Goal: Task Accomplishment & Management: Use online tool/utility

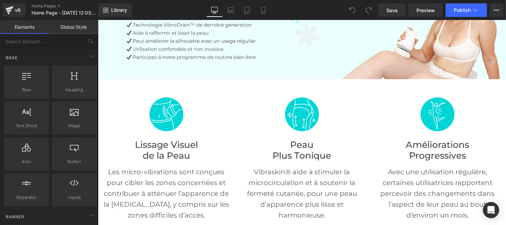
scroll to position [95, 0]
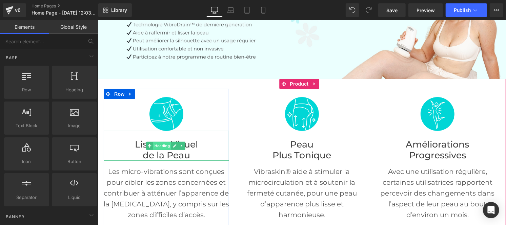
click at [155, 144] on span "Heading" at bounding box center [162, 146] width 18 height 8
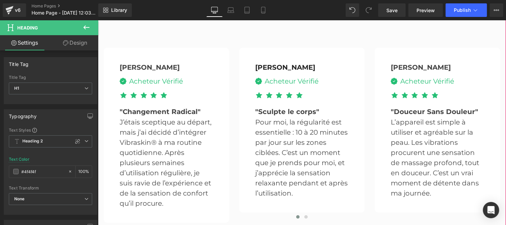
scroll to position [1334, 0]
click at [290, 142] on p "Pour moi, la régularité est essentielle : 10 à 20 minutes par jour sur les zone…" at bounding box center [301, 157] width 93 height 81
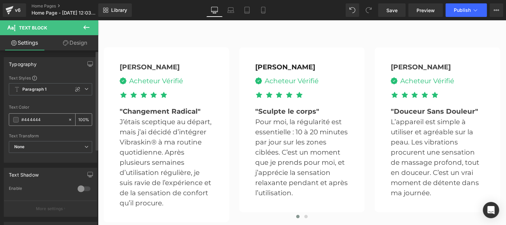
click at [42, 117] on input "#444444" at bounding box center [42, 119] width 43 height 7
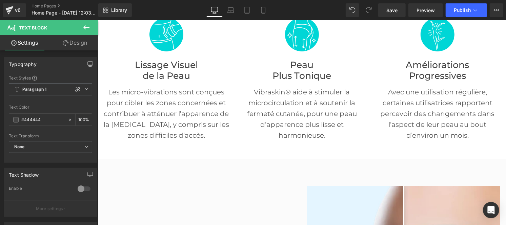
scroll to position [175, 0]
click at [156, 78] on div "Lissage Visuel de la Peau Heading" at bounding box center [165, 66] width 125 height 30
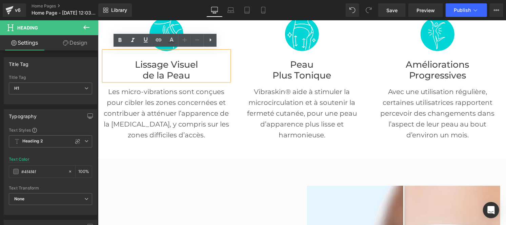
click at [156, 78] on div "Lissage Visuel de la Peau Heading" at bounding box center [165, 66] width 125 height 30
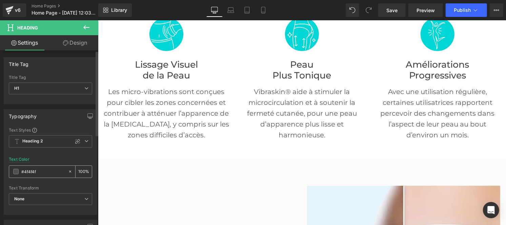
click at [42, 174] on input "#4f4f4f" at bounding box center [42, 171] width 43 height 7
type input "#444444"
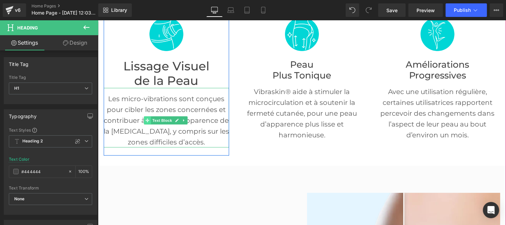
click at [144, 117] on span at bounding box center [147, 120] width 7 height 8
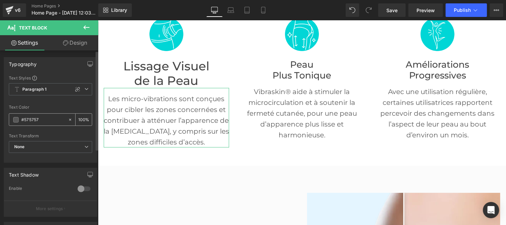
click at [42, 117] on input "#575757" at bounding box center [42, 119] width 43 height 7
paste input "444444"
type input "#444444"
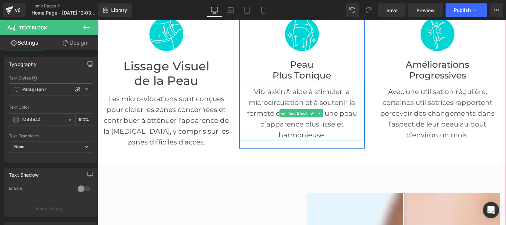
click at [282, 93] on p "Vibraskin® aide à stimuler la microcirculation et à soutenir la fermeté cutanée…" at bounding box center [301, 113] width 125 height 54
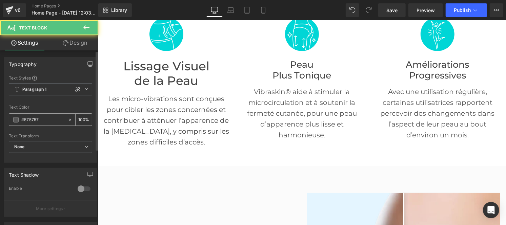
click at [44, 121] on input "#575757" at bounding box center [42, 119] width 43 height 7
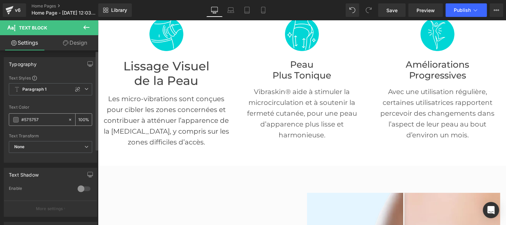
paste input "444444"
type input "#444444"
click at [289, 69] on font "Plus Tonique" at bounding box center [301, 74] width 59 height 11
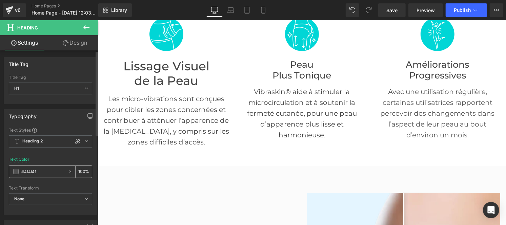
click at [41, 173] on input "#4f4f4f" at bounding box center [42, 171] width 43 height 7
paste input "44444"
type input "#444444"
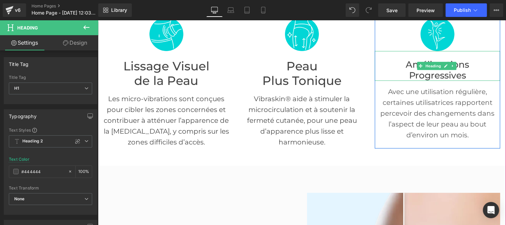
click at [409, 69] on font "Progressives" at bounding box center [437, 74] width 57 height 11
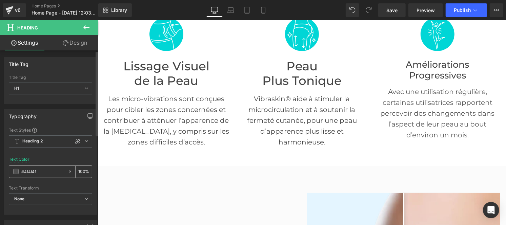
click at [46, 171] on input "#4f4f4f" at bounding box center [42, 171] width 43 height 7
paste input "44444"
type input "#444444"
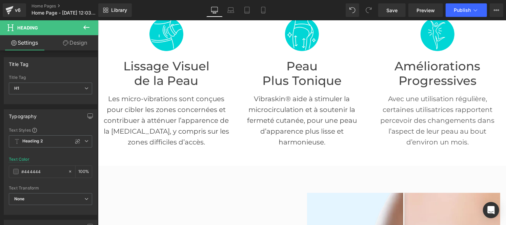
click at [408, 113] on p "Avec une utilisation régulière, certaines utilisatrices rapportent percevoir de…" at bounding box center [436, 120] width 125 height 54
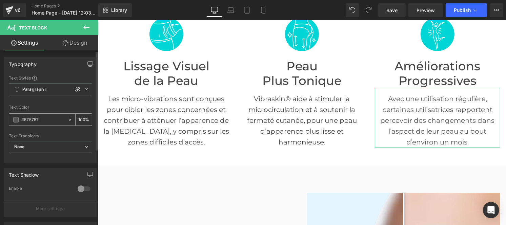
click at [44, 122] on input "#575757" at bounding box center [42, 119] width 43 height 7
type input "#444444"
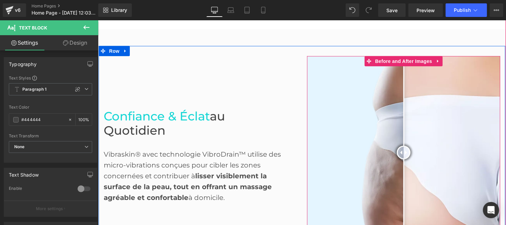
scroll to position [314, 0]
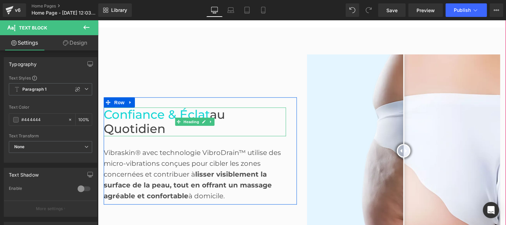
click at [131, 127] on span "au Quotidien" at bounding box center [163, 121] width 121 height 29
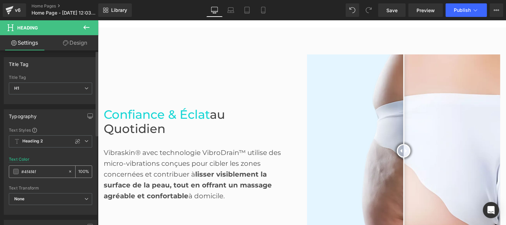
click at [43, 173] on input "#4f4f4f" at bounding box center [42, 171] width 43 height 7
type input "#444444"
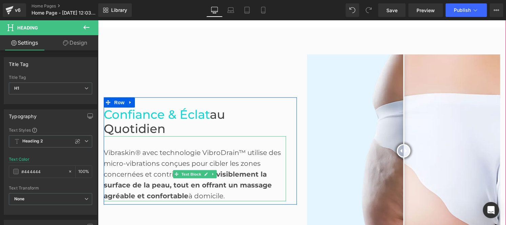
click at [160, 168] on div "Vibraskin® avec technologie VibroDrain™ utilise des micro-vibrations conçues po…" at bounding box center [194, 168] width 182 height 65
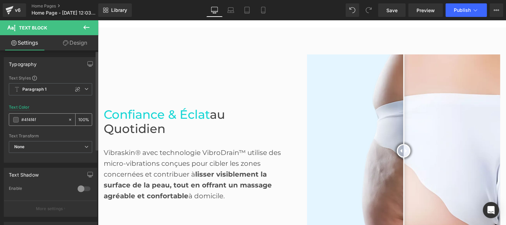
click at [44, 121] on input "#4f4f4f" at bounding box center [42, 119] width 43 height 7
paste input "44444"
type input "#444444"
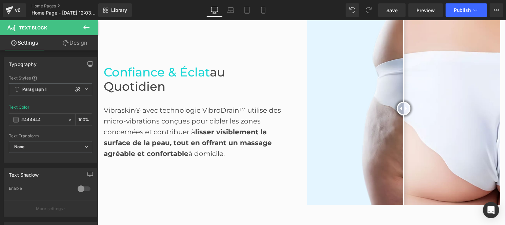
scroll to position [465, 0]
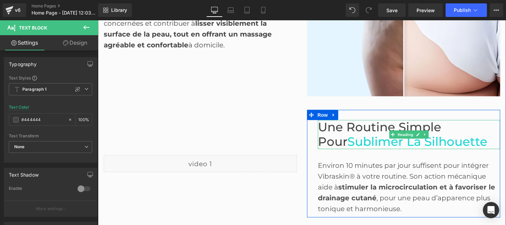
click at [345, 131] on span "Une Routine Simple pour" at bounding box center [378, 134] width 123 height 29
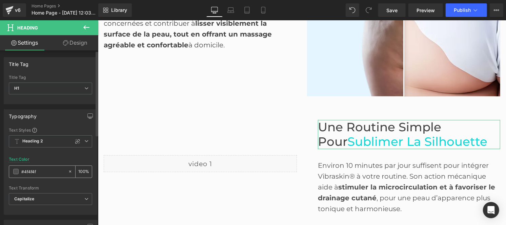
click at [44, 171] on input "#4f4f4f" at bounding box center [42, 171] width 43 height 7
type input "#444444"
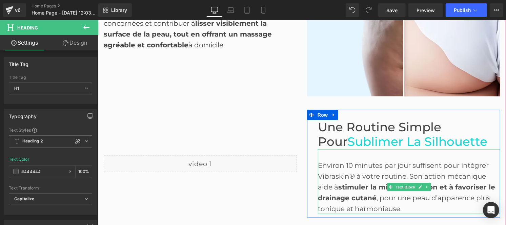
click at [342, 171] on div "Environ 10 minutes par jour suffisent pour intégrer Vibraskin® à votre routine.…" at bounding box center [408, 187] width 182 height 54
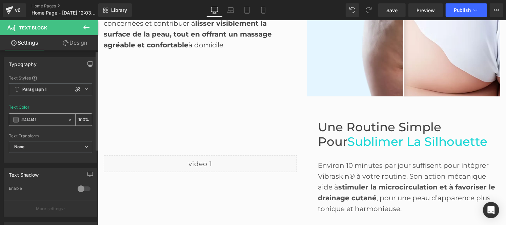
click at [43, 121] on input "#4f4f4f" at bounding box center [42, 119] width 43 height 7
paste input "44444"
type input "#444444"
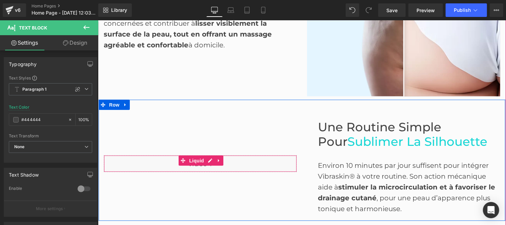
scroll to position [632, 0]
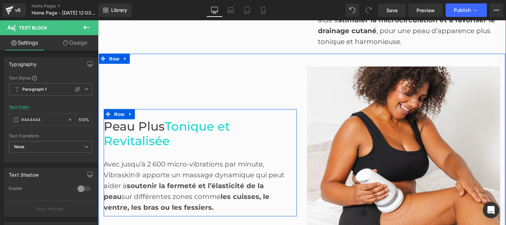
click at [158, 128] on span "Peau Plus" at bounding box center [133, 126] width 61 height 15
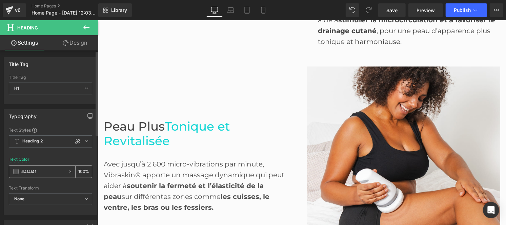
click at [41, 171] on input "#4f4f4f" at bounding box center [42, 171] width 43 height 7
paste input "44444"
type input "#444444"
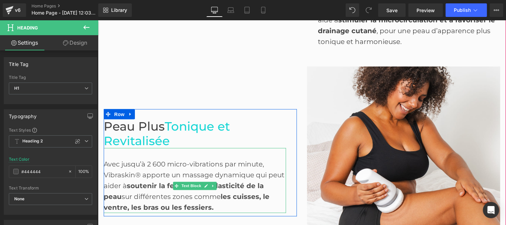
click at [140, 168] on div "Avec jusqu’à 2 600 micro-vibrations par minute, Vibraskin® apporte un massage d…" at bounding box center [194, 180] width 182 height 65
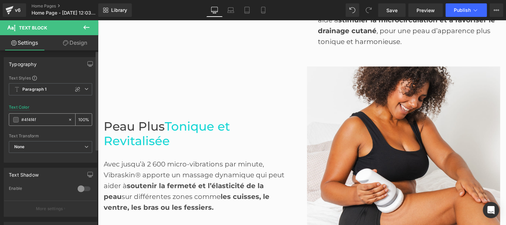
click at [41, 120] on input "#4f4f4f" at bounding box center [42, 119] width 43 height 7
paste input "44444"
type input "#444444"
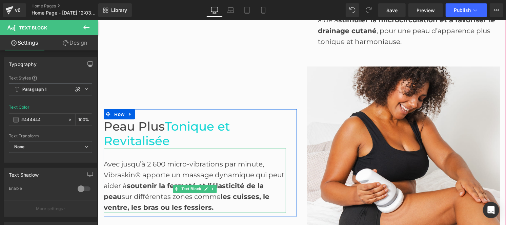
scroll to position [793, 0]
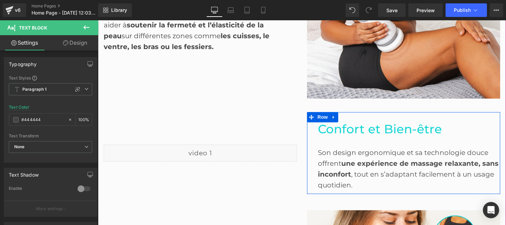
click at [332, 126] on span "Confort et Bien-être" at bounding box center [379, 129] width 124 height 15
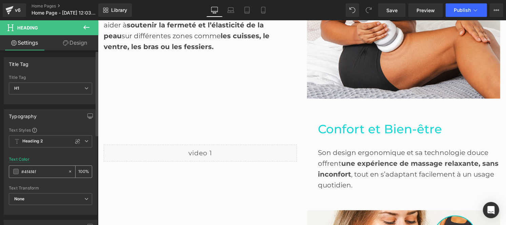
click at [41, 172] on input "#4f4f4f" at bounding box center [42, 171] width 43 height 7
type input "#444444"
click at [326, 160] on div "Son design ergonomique et sa technologie douce offrent une expérience de massag…" at bounding box center [408, 168] width 182 height 43
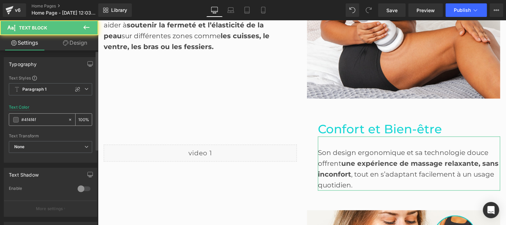
click at [47, 122] on input "#4f4f4f" at bounding box center [42, 119] width 43 height 7
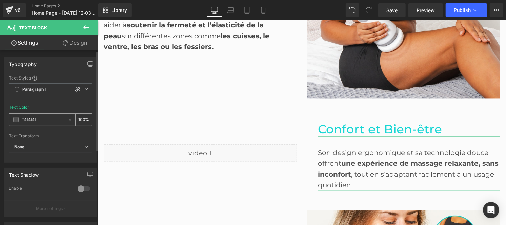
type input "#444444"
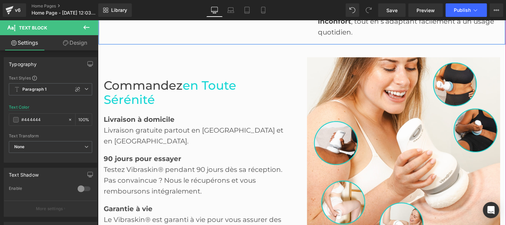
scroll to position [947, 0]
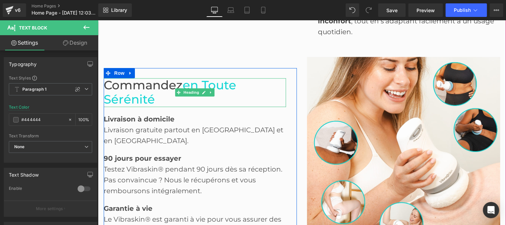
click at [118, 96] on span "en toute sérénité" at bounding box center [169, 92] width 132 height 29
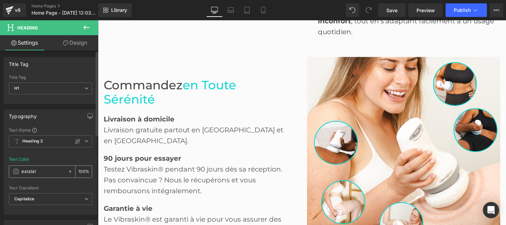
click at [38, 170] on input "#4f4f4f" at bounding box center [42, 171] width 43 height 7
type input "#444444"
click at [133, 123] on b "Livraison à domicile" at bounding box center [138, 119] width 71 height 8
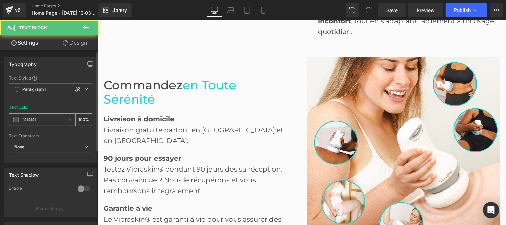
click at [43, 116] on input "#4f4f4f" at bounding box center [42, 119] width 43 height 7
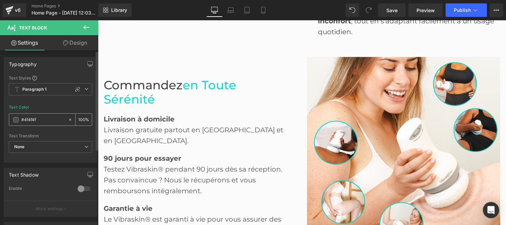
type input "#444444"
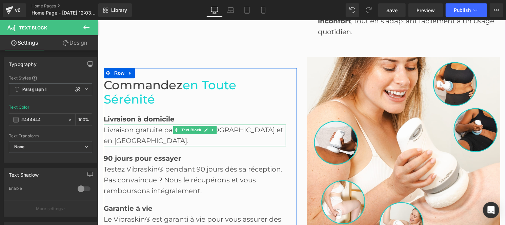
click at [133, 132] on div "Livraison gratuite partout en [GEOGRAPHIC_DATA] et en [GEOGRAPHIC_DATA]." at bounding box center [194, 135] width 182 height 22
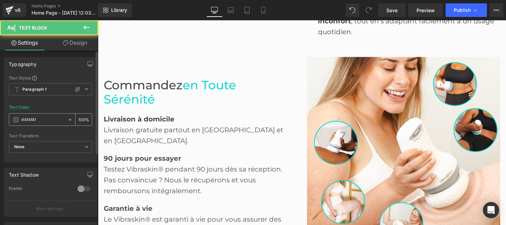
click at [43, 123] on input "#4f4f4f" at bounding box center [42, 119] width 43 height 7
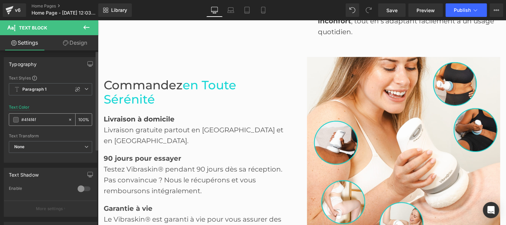
paste input "44444"
type input "#444444"
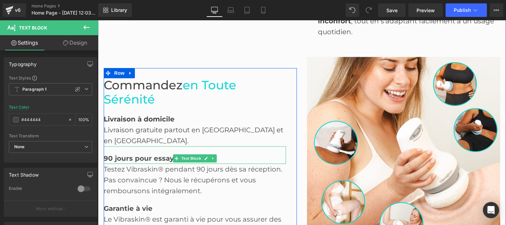
click at [133, 154] on strong "90 jours pour essayer" at bounding box center [142, 158] width 78 height 8
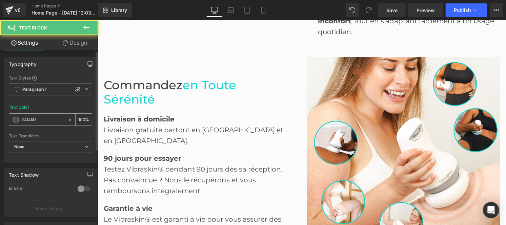
click at [37, 120] on input "#4f4f4f" at bounding box center [42, 119] width 43 height 7
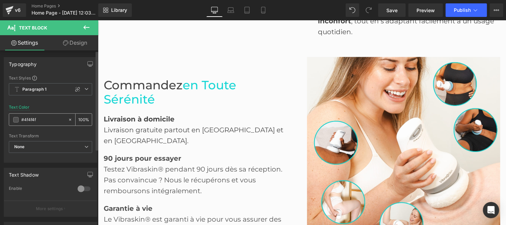
paste input "44444"
type input "#444444"
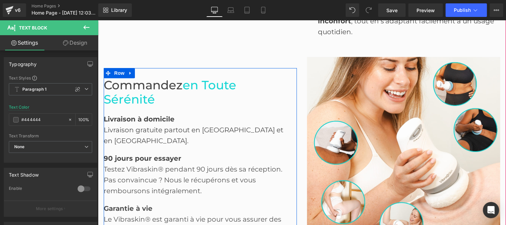
click at [125, 164] on div "Testez Vibraskin® pendant 90 jours dès sa réception. Pas convaincue ? Nous le r…" at bounding box center [194, 180] width 182 height 33
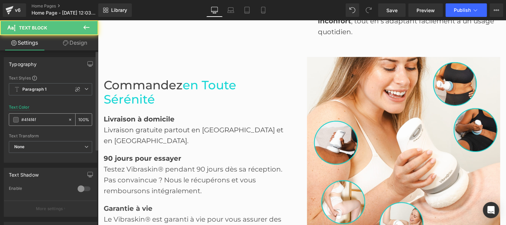
click at [39, 121] on input "#4f4f4f" at bounding box center [42, 119] width 43 height 7
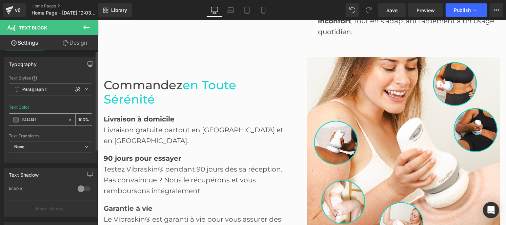
paste input "44444"
type input "#444444"
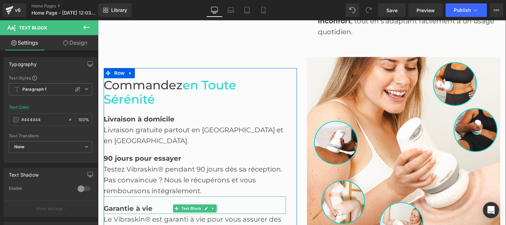
click at [125, 196] on div "Garantie à vie" at bounding box center [194, 205] width 182 height 18
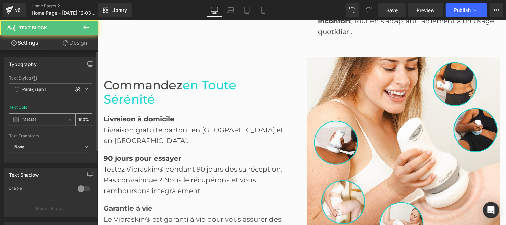
click at [49, 122] on input "#4f4f4f" at bounding box center [42, 119] width 43 height 7
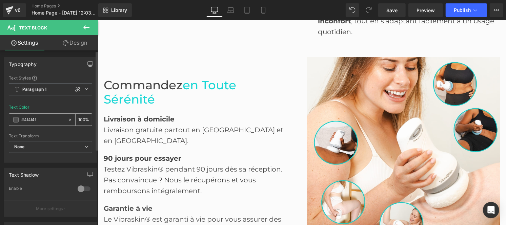
paste input "44444"
type input "#444444"
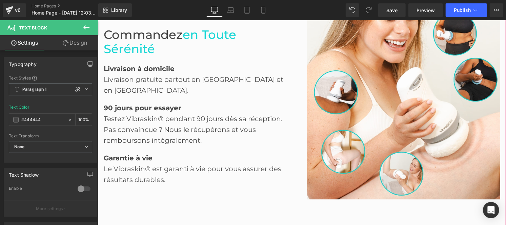
scroll to position [998, 0]
click at [124, 163] on div "Le Vibraskin® est garanti à vie pour vous assurer des résultats durables." at bounding box center [194, 174] width 182 height 22
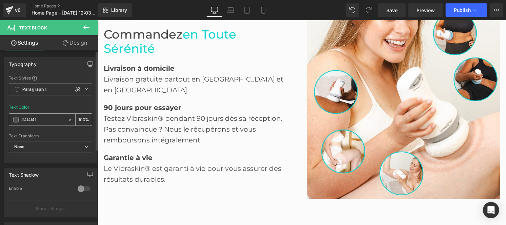
click at [44, 119] on input "#4f4f4f" at bounding box center [42, 119] width 43 height 7
type input "#444444"
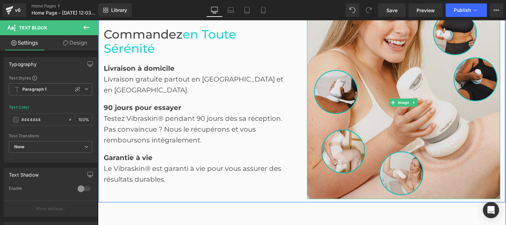
scroll to position [1150, 0]
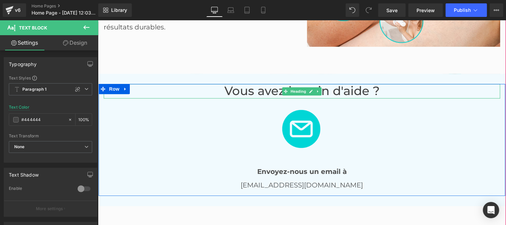
click at [266, 91] on font "Vous avez besoin d'aide ?" at bounding box center [301, 90] width 155 height 15
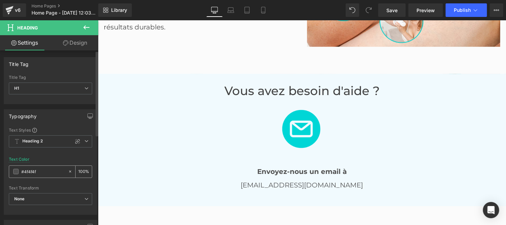
click at [40, 170] on input "#4f4f4f" at bounding box center [42, 171] width 43 height 7
type input "#444444"
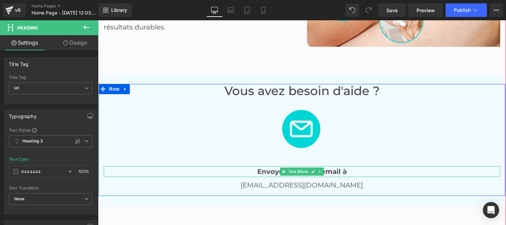
click at [271, 167] on strong "Envoyez-nous un email à" at bounding box center [301, 171] width 89 height 8
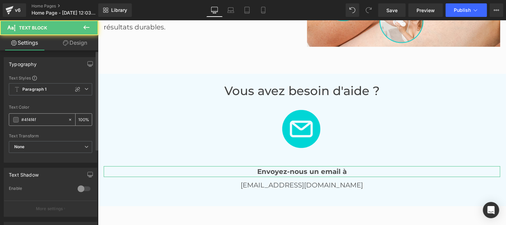
click at [43, 120] on input "#4f4f4f" at bounding box center [42, 119] width 43 height 7
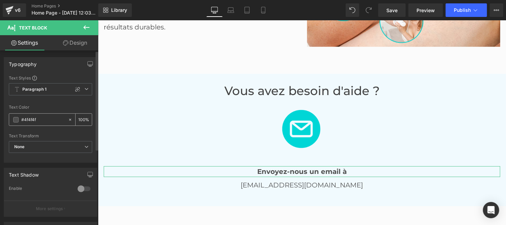
paste input "44444"
type input "#444444"
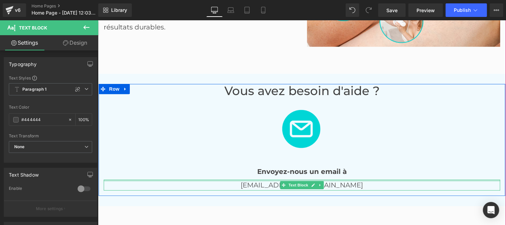
click at [274, 180] on div at bounding box center [301, 181] width 396 height 2
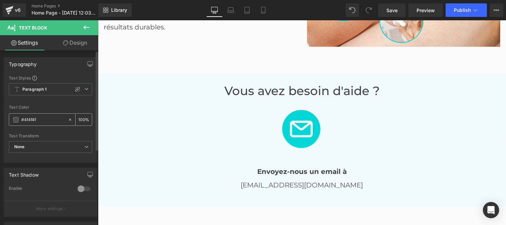
click at [46, 117] on input "#4f4f4f" at bounding box center [42, 119] width 43 height 7
paste input "44444"
type input "#444444"
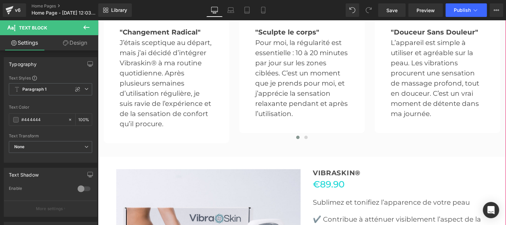
scroll to position [1458, 0]
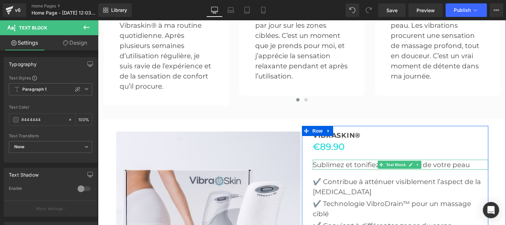
click at [334, 164] on p "Sublimez et tonifiez l’apparence de votre peau" at bounding box center [399, 165] width 175 height 10
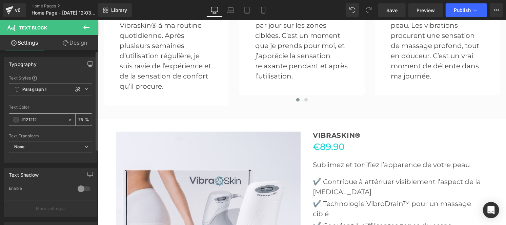
click at [43, 122] on input "#121212" at bounding box center [42, 119] width 43 height 7
type input "#444444"
type input "100"
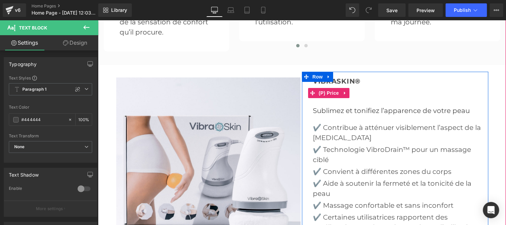
scroll to position [1514, 0]
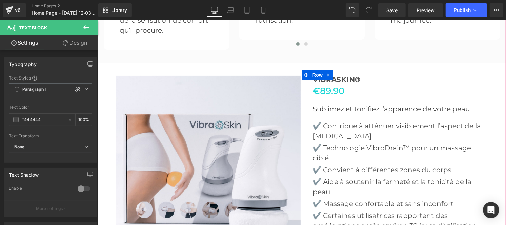
click at [327, 126] on p "✔️ Contribue à atténuer visiblement l’aspect de la [MEDICAL_DATA]" at bounding box center [399, 131] width 175 height 20
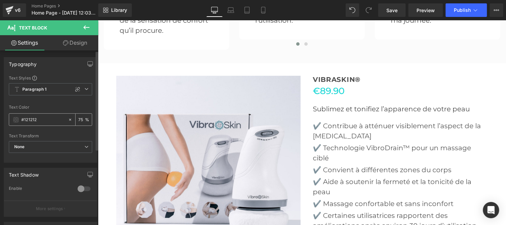
click at [46, 119] on input "#121212" at bounding box center [42, 119] width 43 height 7
type input "#444444"
type input "100"
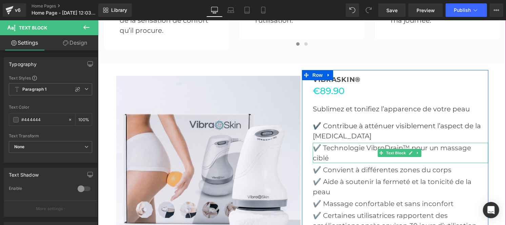
click at [327, 145] on p "✔️ Technologie VibroDrain™ pour un massage ciblé" at bounding box center [399, 153] width 175 height 20
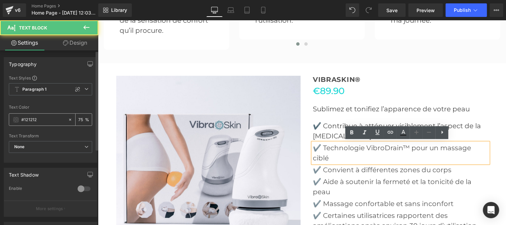
click at [38, 121] on input "#121212" at bounding box center [42, 119] width 43 height 7
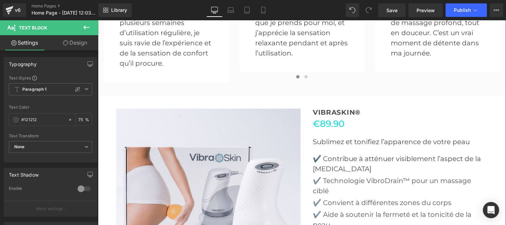
scroll to position [1484, 0]
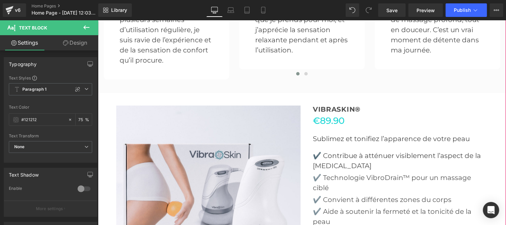
click at [331, 160] on p "✔️ Contribue à atténuer visiblement l’aspect de la [MEDICAL_DATA]" at bounding box center [399, 160] width 175 height 20
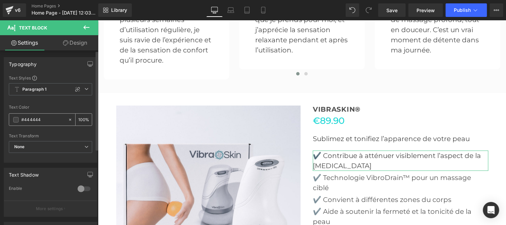
click at [41, 119] on input "#444444" at bounding box center [42, 119] width 43 height 7
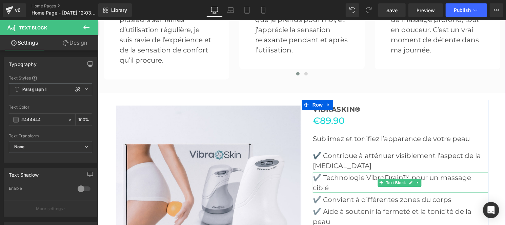
click at [330, 180] on p "✔️ Technologie VibroDrain™ pour un massage ciblé" at bounding box center [399, 182] width 175 height 20
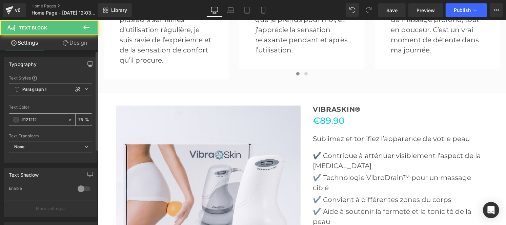
click at [45, 119] on input "#121212" at bounding box center [42, 119] width 43 height 7
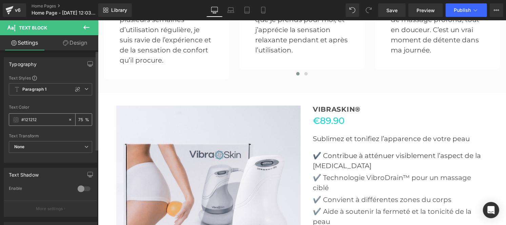
paste input "444444"
type input "#444444"
type input "100"
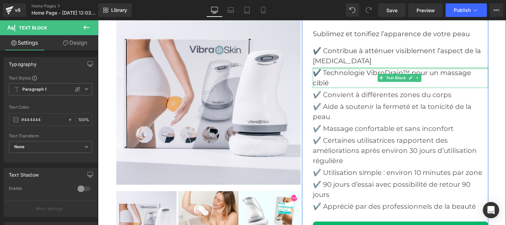
scroll to position [1590, 0]
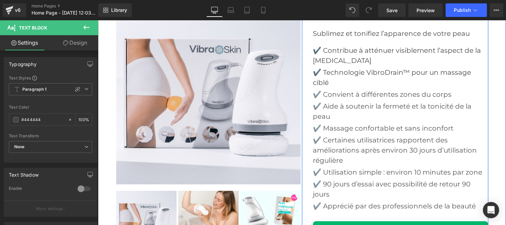
click at [329, 95] on p "✔️ Convient à différentes zones du corps" at bounding box center [399, 94] width 175 height 10
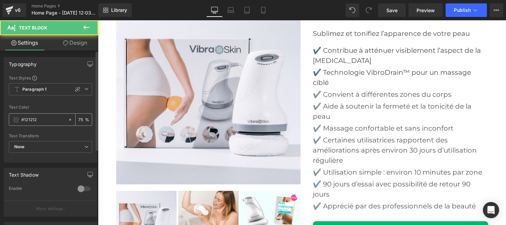
click at [39, 119] on input "#121212" at bounding box center [42, 119] width 43 height 7
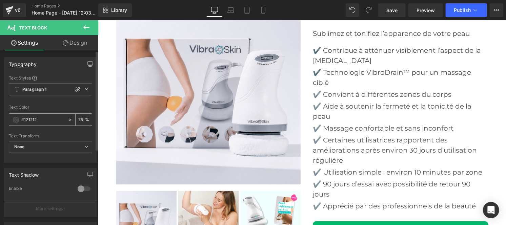
type input "#444444"
type input "100"
click at [324, 106] on p "✔️ Aide à soutenir la fermeté et la tonicité de la peau" at bounding box center [399, 111] width 175 height 20
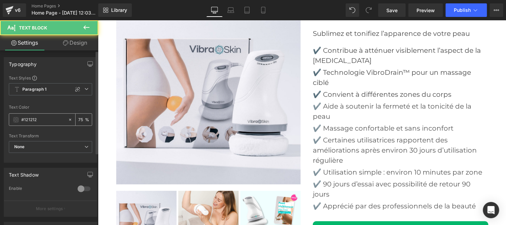
click at [44, 123] on input "#121212" at bounding box center [42, 119] width 43 height 7
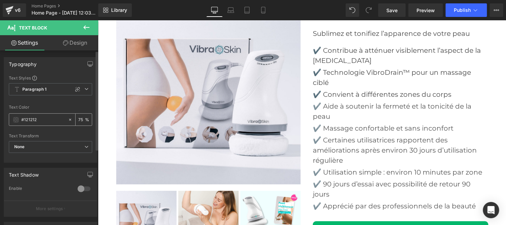
type input "#444444"
type input "100"
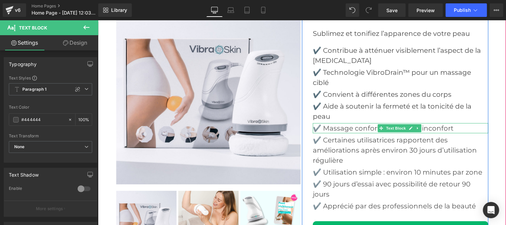
click at [329, 127] on p "✔️ Massage confortable et sans inconfort" at bounding box center [399, 128] width 175 height 10
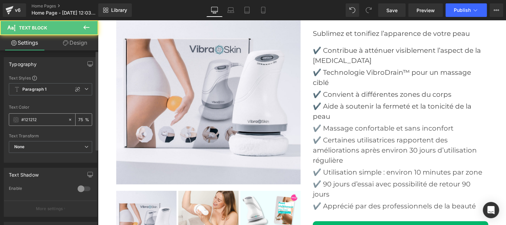
click at [43, 122] on input "#121212" at bounding box center [42, 119] width 43 height 7
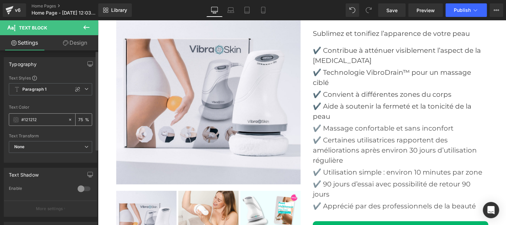
click at [43, 122] on input "#121212" at bounding box center [42, 119] width 43 height 7
paste input "444444"
type input "#444444"
type input "100"
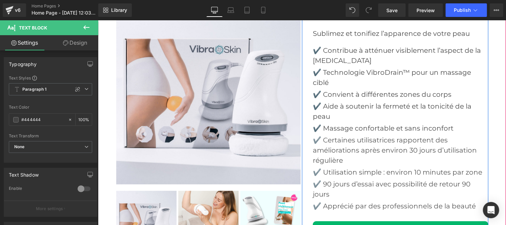
click at [339, 139] on p "✔️ Certaines utilisatrices rapportent des améliorations après environ 30 jours …" at bounding box center [399, 150] width 175 height 30
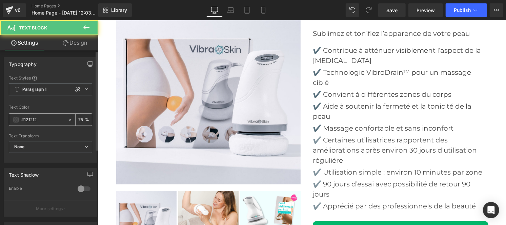
click at [42, 116] on input "#121212" at bounding box center [42, 119] width 43 height 7
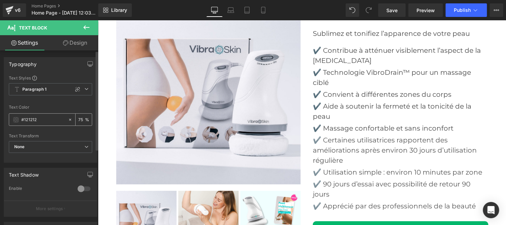
type input "#444444"
type input "100"
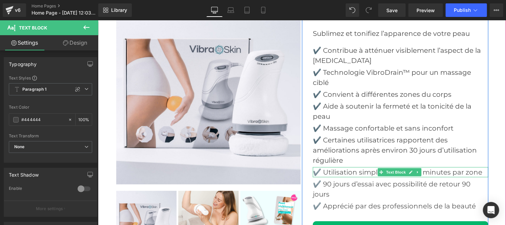
click at [329, 176] on div at bounding box center [399, 176] width 175 height 2
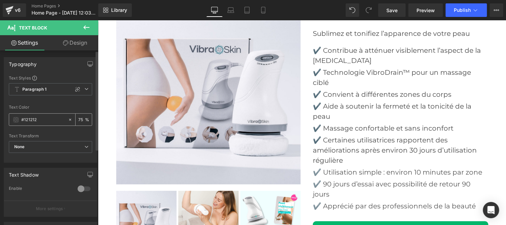
click at [39, 121] on input "#121212" at bounding box center [42, 119] width 43 height 7
paste input "444444"
type input "#444444"
type input "100"
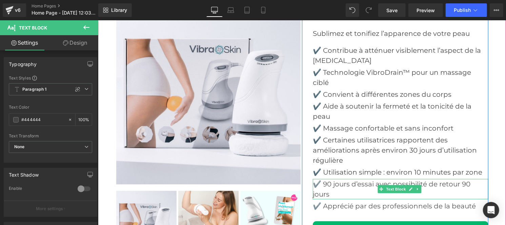
click at [331, 184] on p "✔️ 90 jours d’essai avec possibilité de retour 90 jours" at bounding box center [399, 189] width 175 height 20
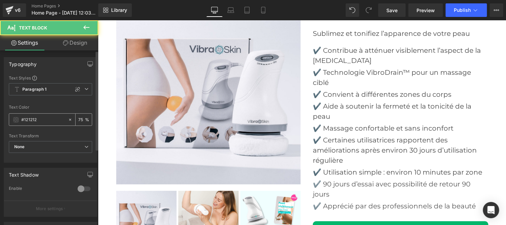
click at [40, 119] on input "#121212" at bounding box center [42, 119] width 43 height 7
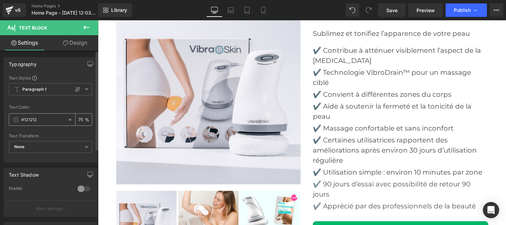
paste input "444444"
type input "#444444"
type input "100"
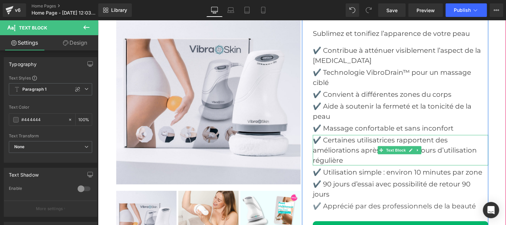
scroll to position [1669, 0]
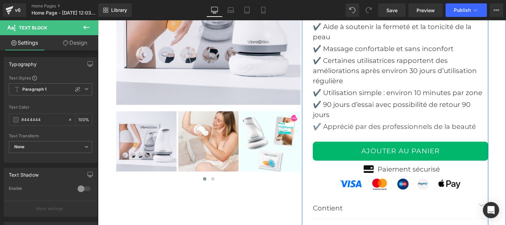
click at [326, 124] on p "✔️ Apprécié par des professionnels de la beauté" at bounding box center [399, 126] width 175 height 10
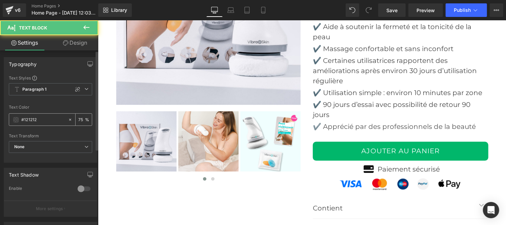
click at [41, 122] on input "#121212" at bounding box center [42, 119] width 43 height 7
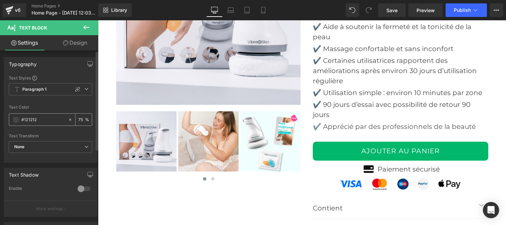
paste input "444444"
type input "#444444"
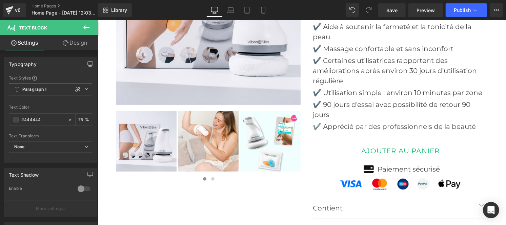
type input "100"
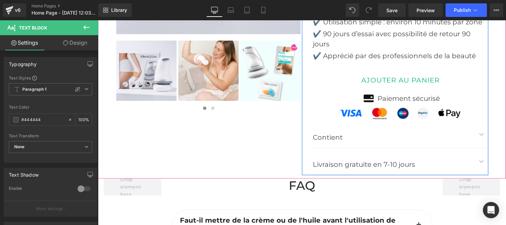
scroll to position [1741, 0]
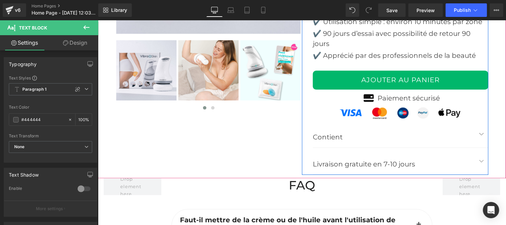
click at [98, 20] on div at bounding box center [98, 20] width 0 height 0
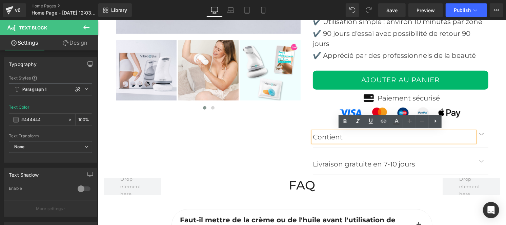
click at [476, 134] on button "button" at bounding box center [481, 134] width 14 height 27
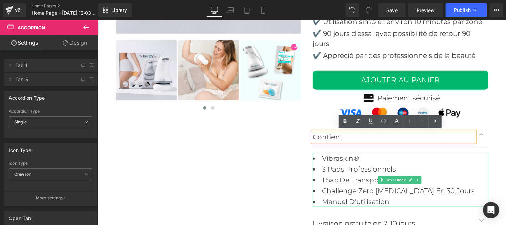
click at [334, 185] on li "Challenge Zero [MEDICAL_DATA] en 30 jours" at bounding box center [399, 190] width 175 height 11
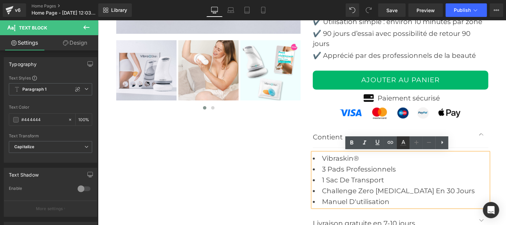
click at [402, 145] on icon at bounding box center [403, 143] width 8 height 8
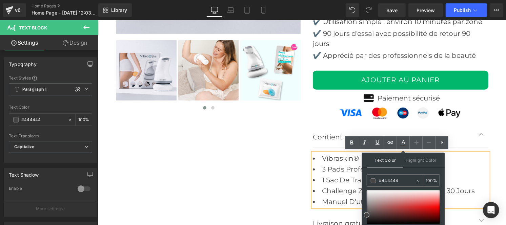
click at [328, 172] on li "3 pads professionnels" at bounding box center [399, 169] width 175 height 11
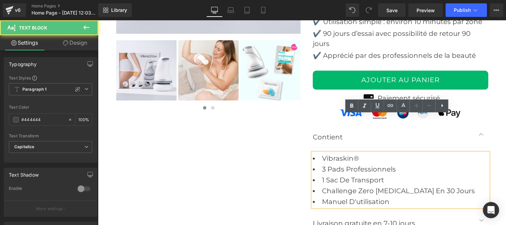
scroll to position [1870, 0]
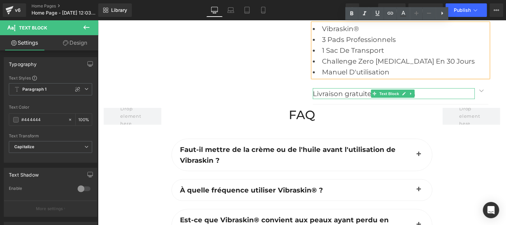
click at [325, 93] on p "Livraison gratuite en 7-10 jours" at bounding box center [393, 93] width 162 height 11
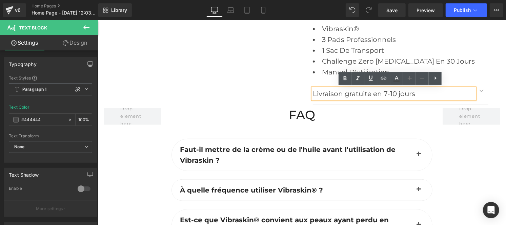
click at [477, 90] on button "button" at bounding box center [481, 90] width 14 height 27
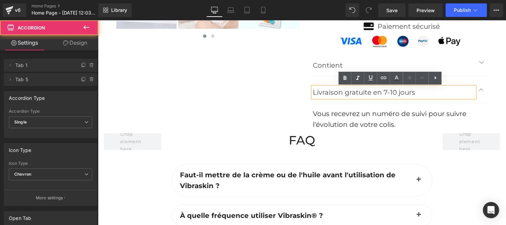
scroll to position [1811, 0]
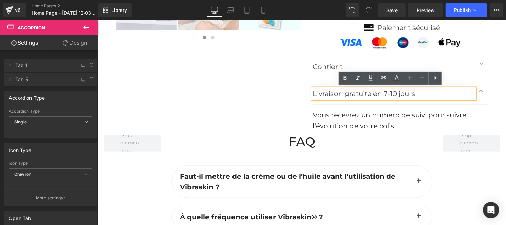
click at [354, 123] on font "Vous recevrez un numéro de suivi pour suivre l'évolution de votre colis." at bounding box center [388, 120] width 153 height 19
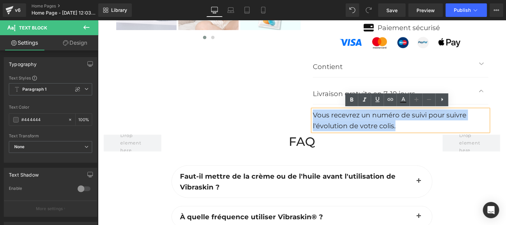
drag, startPoint x: 401, startPoint y: 127, endPoint x: 300, endPoint y: 118, distance: 101.0
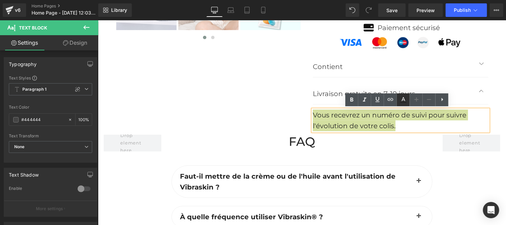
click at [401, 103] on icon at bounding box center [403, 102] width 6 height 1
type input "#242424"
type input "100"
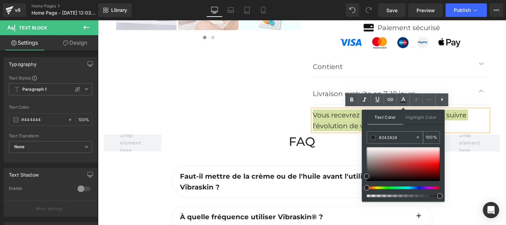
click at [395, 138] on input "#242424" at bounding box center [397, 137] width 37 height 7
paste input "44444"
type input "#444444"
click at [403, 102] on icon at bounding box center [403, 102] width 6 height 1
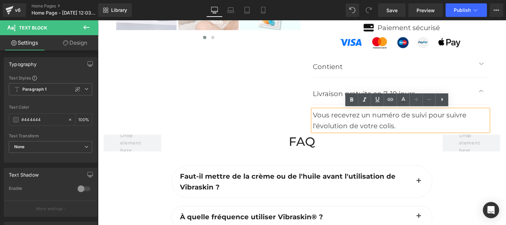
click at [374, 120] on div "Vous recevrez un numéro de suivi pour suivre l'évolution de votre colis." at bounding box center [399, 120] width 175 height 22
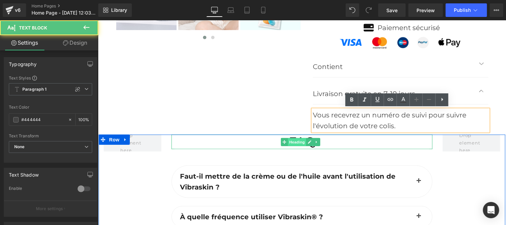
click at [294, 140] on span "Heading" at bounding box center [297, 142] width 18 height 8
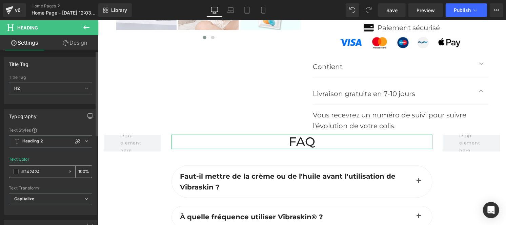
click at [45, 170] on input "#242424" at bounding box center [42, 171] width 43 height 7
type input "#444444"
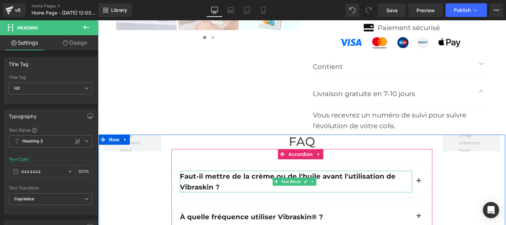
click at [216, 178] on span "Faut-il mettre de la crème ou de l'huile avant l'utilisation de Vibraskin ?" at bounding box center [287, 181] width 215 height 19
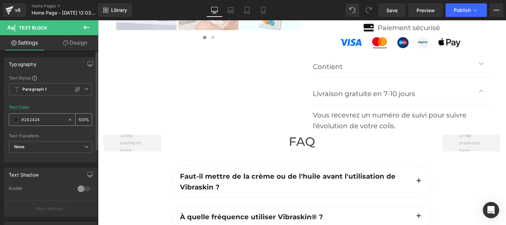
click at [34, 120] on input "#242424" at bounding box center [42, 119] width 43 height 7
type input "#444444"
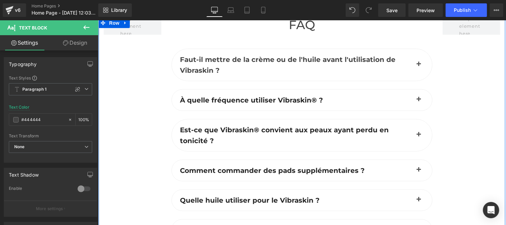
scroll to position [1929, 0]
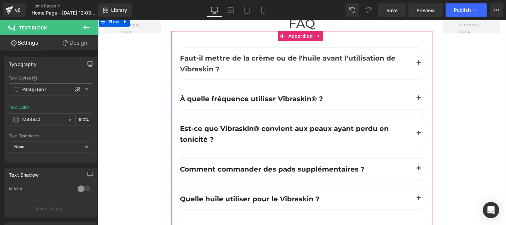
click at [413, 64] on button "button" at bounding box center [419, 63] width 14 height 32
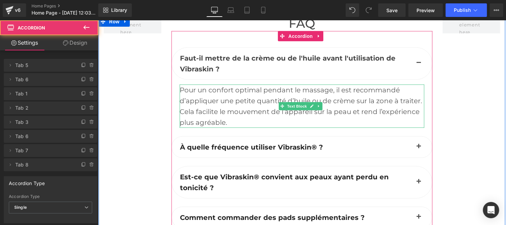
click at [212, 96] on div "Pour un confort optimal pendant le massage, il est recommandé d’appliquer une p…" at bounding box center [301, 105] width 245 height 43
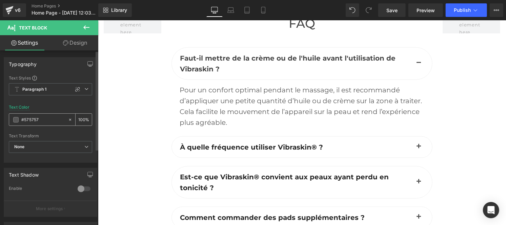
click at [46, 120] on input "#575757" at bounding box center [42, 119] width 43 height 7
type input "#444444"
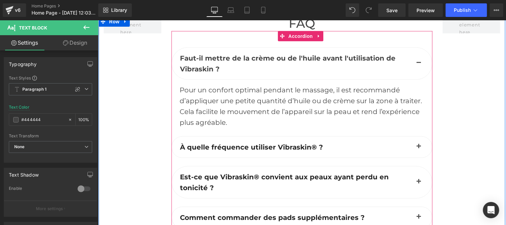
click at [98, 20] on div at bounding box center [98, 20] width 0 height 0
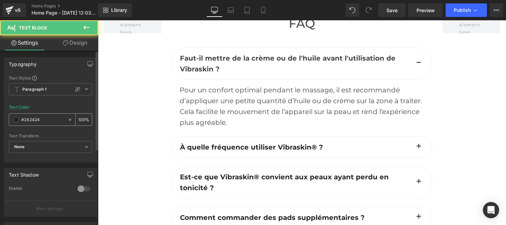
click at [44, 118] on input "#242424" at bounding box center [42, 119] width 43 height 7
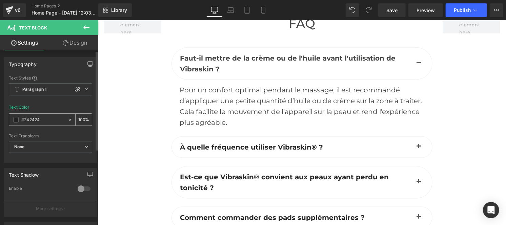
paste input "44444"
type input "#444444"
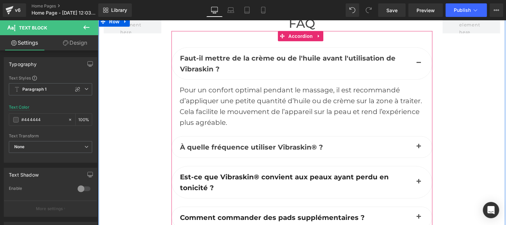
click at [418, 148] on span "button" at bounding box center [418, 148] width 0 height 0
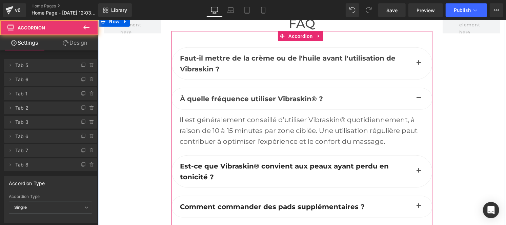
click at [196, 132] on div "Il est généralement conseillé d’utiliser Vibraskin® quotidiennement, à raison d…" at bounding box center [301, 130] width 245 height 33
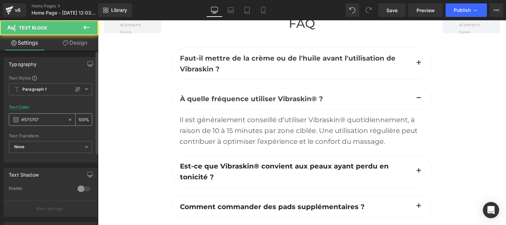
click at [48, 119] on input "#575757" at bounding box center [42, 119] width 43 height 7
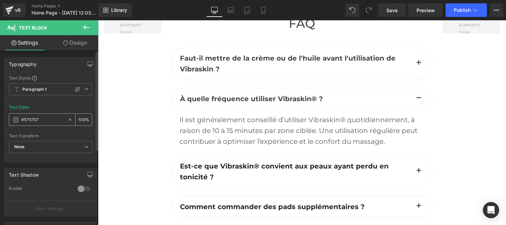
type input "#444444"
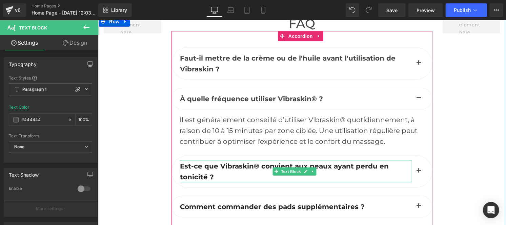
click at [195, 166] on span "Est-ce que Vibraskin® convient aux peaux ayant perdu en tonicité ?" at bounding box center [284, 171] width 209 height 19
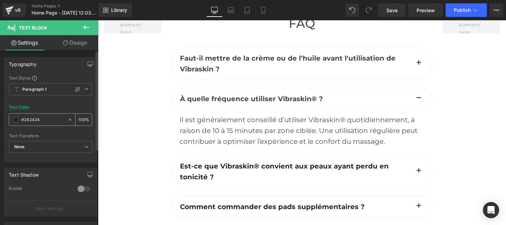
click at [44, 120] on input "#242424" at bounding box center [42, 119] width 43 height 7
type input "#444444"
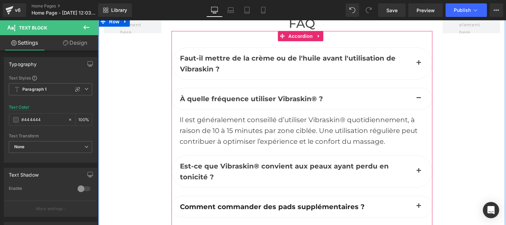
click at [418, 173] on span "button" at bounding box center [418, 173] width 0 height 0
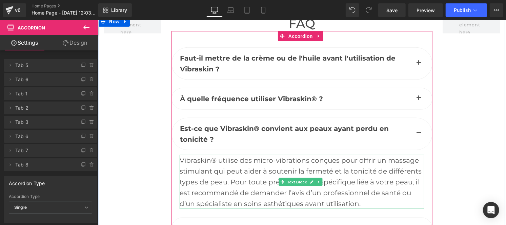
click at [210, 172] on div "Vibraskin® utilise des micro-vibrations conçues pour offrir un massage stimulan…" at bounding box center [301, 182] width 245 height 54
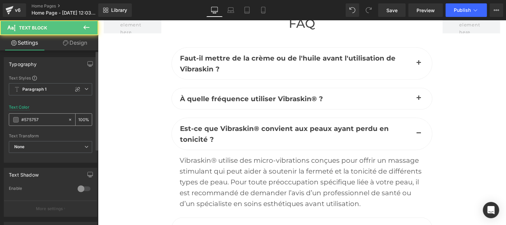
click at [49, 116] on input "#575757" at bounding box center [42, 119] width 43 height 7
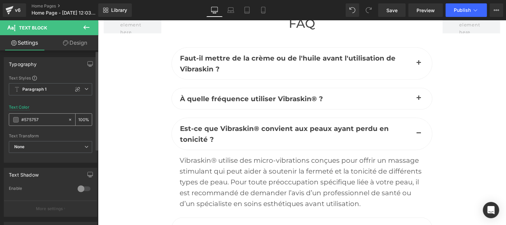
paste input "444444"
type input "#444444"
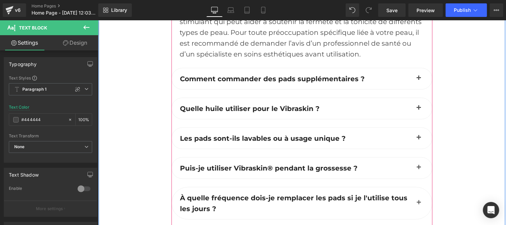
scroll to position [2079, 0]
click at [215, 75] on span "Comment commander des pads supplémentaires ?" at bounding box center [272, 78] width 185 height 8
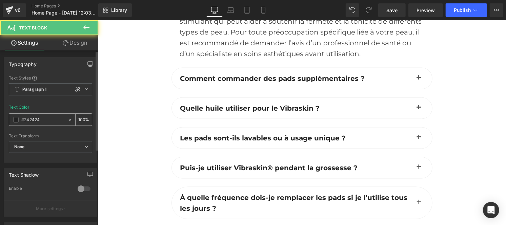
click at [49, 117] on input "#242424" at bounding box center [42, 119] width 43 height 7
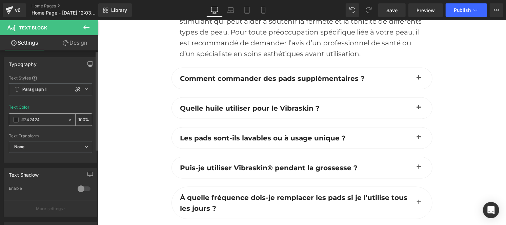
paste input "44444"
type input "#444444"
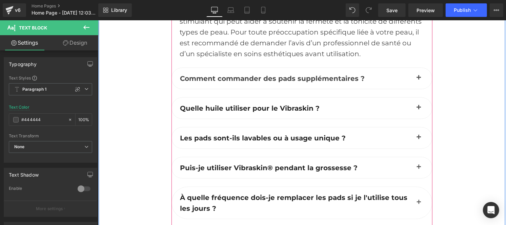
click at [412, 76] on button "button" at bounding box center [419, 78] width 14 height 21
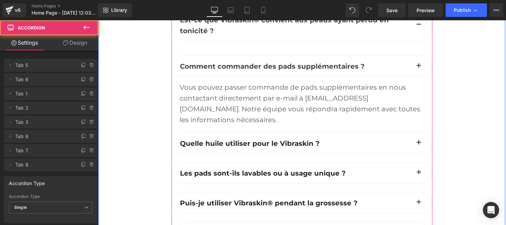
scroll to position [2020, 0]
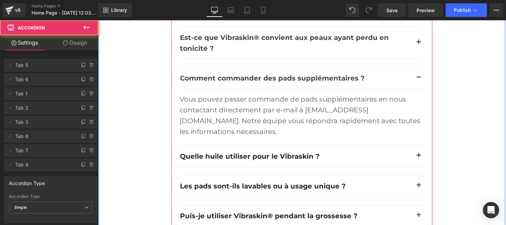
click at [229, 107] on div "Vous pouvez passer commande de pads supplémentaires en nous contactant directem…" at bounding box center [301, 114] width 245 height 43
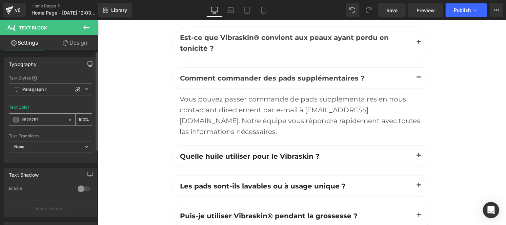
click at [48, 120] on input "#575757" at bounding box center [42, 119] width 43 height 7
paste input "444444"
type input "#444444"
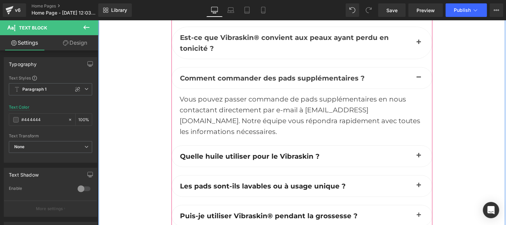
click at [215, 156] on span "Quelle huile utiliser pour le Vibraskin ?" at bounding box center [250, 156] width 140 height 8
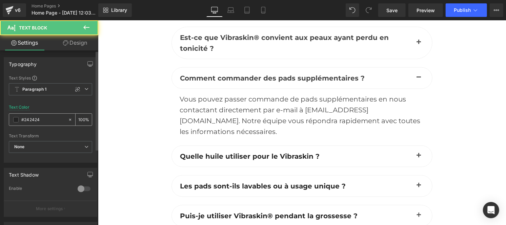
click at [46, 120] on input "#242424" at bounding box center [42, 119] width 43 height 7
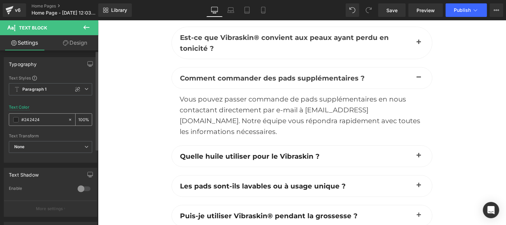
type input "#444444"
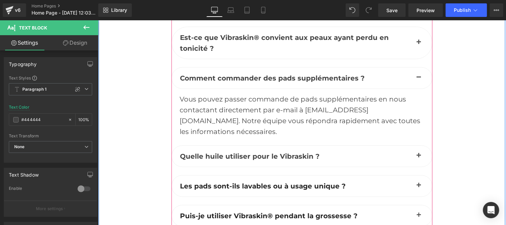
click at [412, 151] on button "button" at bounding box center [419, 156] width 14 height 21
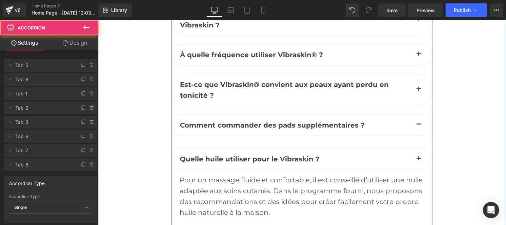
scroll to position [1972, 0]
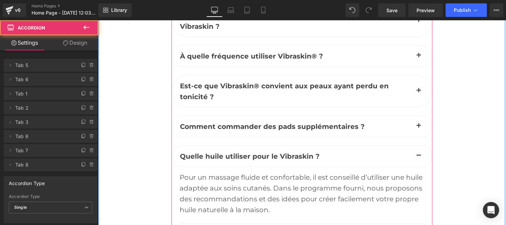
click at [207, 176] on div "Pour un massage fluide et confortable, il est conseillé d’utiliser une huile ad…" at bounding box center [301, 193] width 245 height 43
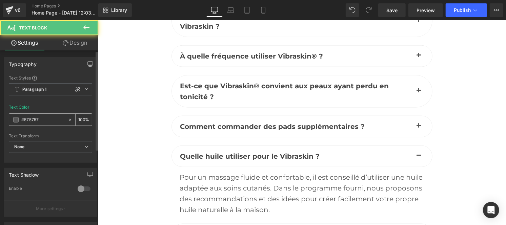
click at [40, 121] on input "#575757" at bounding box center [42, 119] width 43 height 7
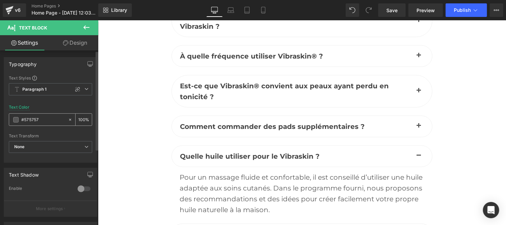
paste input "444444"
type input "#444444"
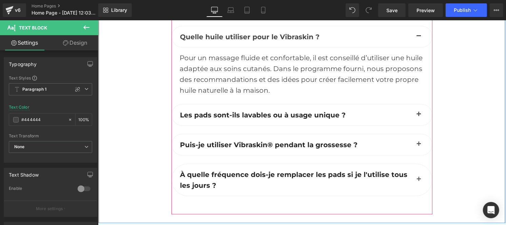
scroll to position [2092, 0]
click at [209, 111] on span "Les pads sont-ils lavables ou à usage unique ?" at bounding box center [263, 114] width 166 height 8
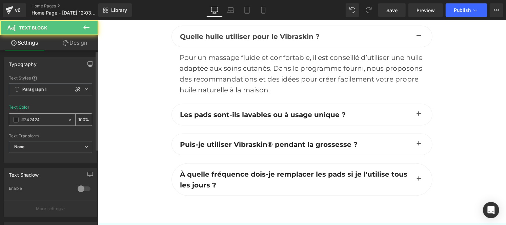
click at [48, 119] on input "#242424" at bounding box center [42, 119] width 43 height 7
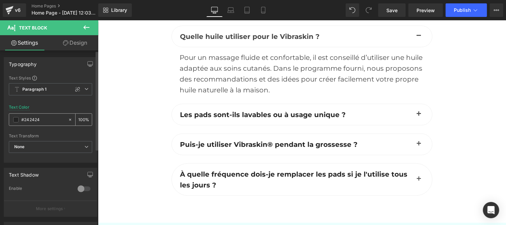
type input "#444444"
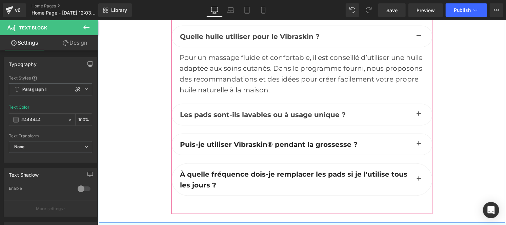
click at [415, 111] on button "button" at bounding box center [419, 114] width 14 height 21
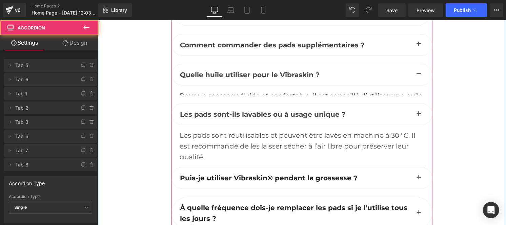
scroll to position [2043, 0]
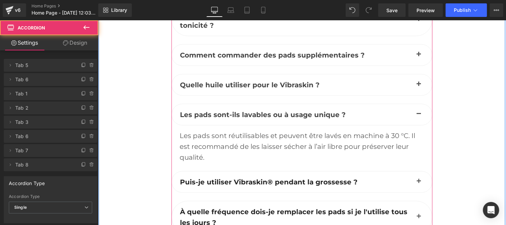
click at [234, 143] on div "Les pads sont réutilisables et peuvent être lavés en machine à 30 °C. Il est re…" at bounding box center [301, 146] width 245 height 33
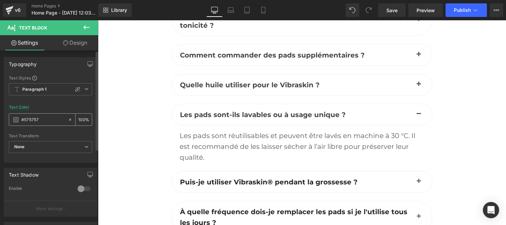
click at [42, 120] on input "#575757" at bounding box center [42, 119] width 43 height 7
type input "#444444"
click at [216, 180] on span "Puis-je utiliser Vibraskin® pendant la grossesse ?" at bounding box center [269, 182] width 178 height 8
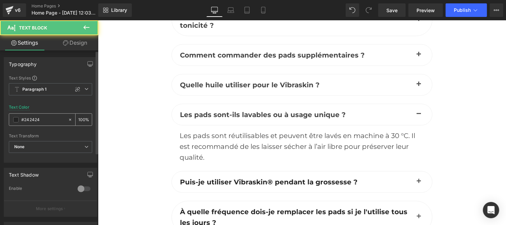
click at [39, 121] on input "#242424" at bounding box center [42, 119] width 43 height 7
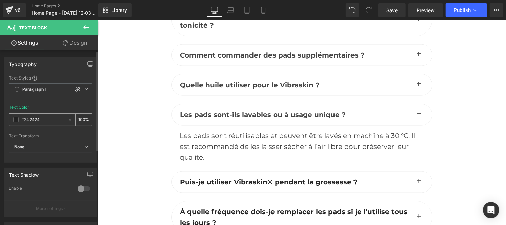
type input "#444444"
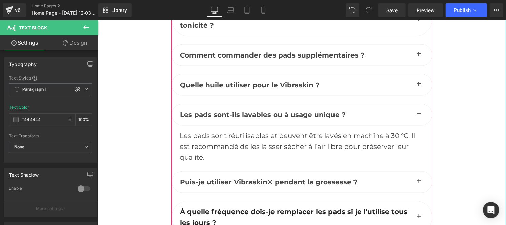
click at [412, 179] on button "button" at bounding box center [419, 181] width 14 height 21
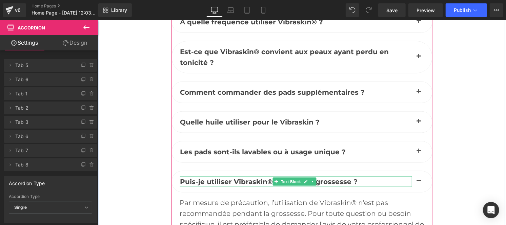
scroll to position [2063, 0]
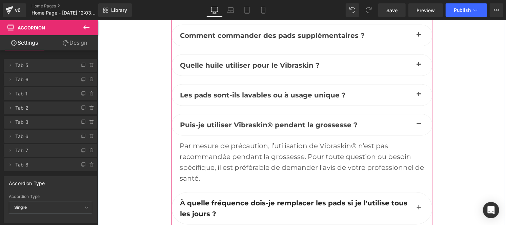
click at [206, 151] on div "Par mesure de précaution, l’utilisation de Vibraskin® n’est pas recommandée pen…" at bounding box center [301, 161] width 245 height 43
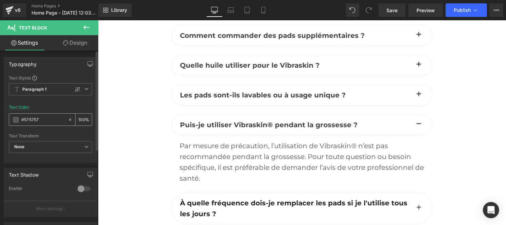
click at [44, 119] on input "#575757" at bounding box center [42, 119] width 43 height 7
paste input "444444"
type input "#444444"
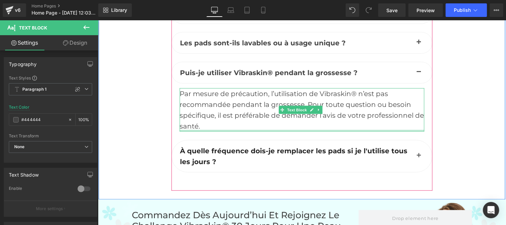
scroll to position [2116, 0]
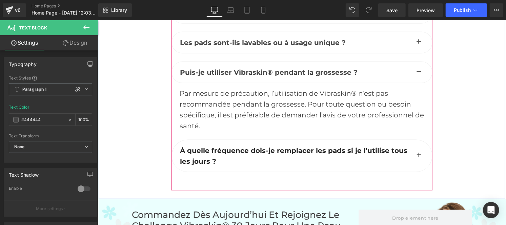
click at [197, 149] on span "À quelle fréquence dois-je remplacer les pads si je l'utilise tous les jours ?" at bounding box center [293, 155] width 227 height 19
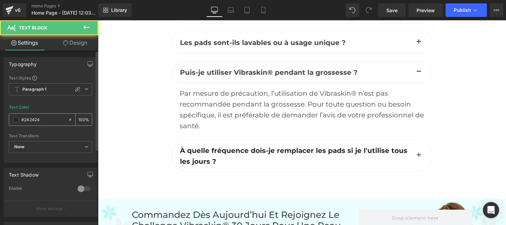
click at [46, 116] on input "#242424" at bounding box center [42, 119] width 43 height 7
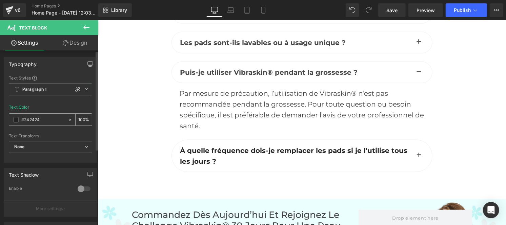
paste input "44444"
type input "#444444"
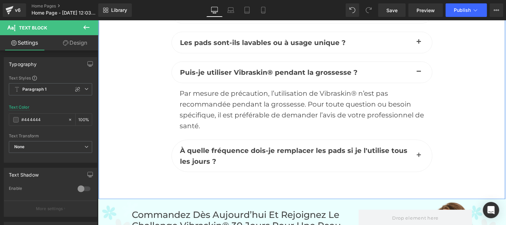
click at [418, 157] on span "button" at bounding box center [418, 157] width 0 height 0
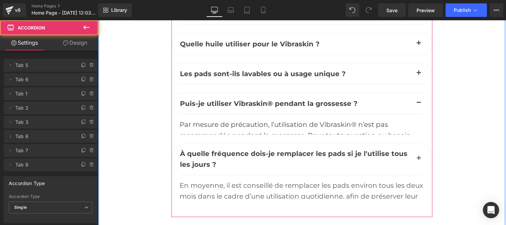
scroll to position [2067, 0]
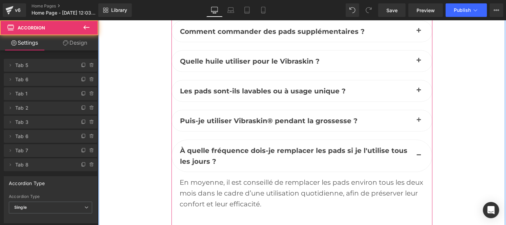
click at [205, 190] on div "En moyenne, il est conseillé de remplacer les pads environ tous les deux mois d…" at bounding box center [301, 193] width 245 height 33
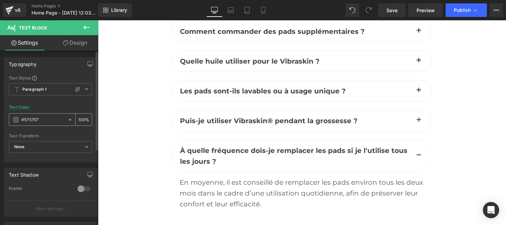
click at [45, 121] on input "#575757" at bounding box center [42, 119] width 43 height 7
type input "#444444"
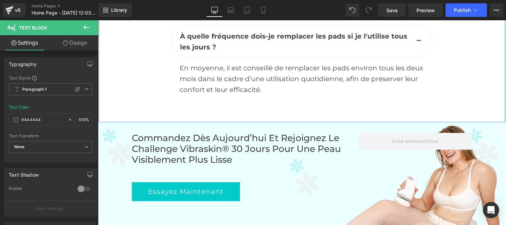
scroll to position [2182, 0]
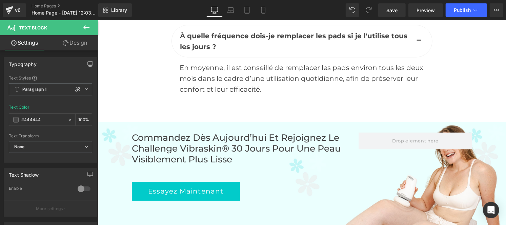
click at [202, 148] on h2 "Commandez dès aujourd’hui et rejoignez le Challenge Vibraskin® 30 jours pour un…" at bounding box center [244, 148] width 227 height 33
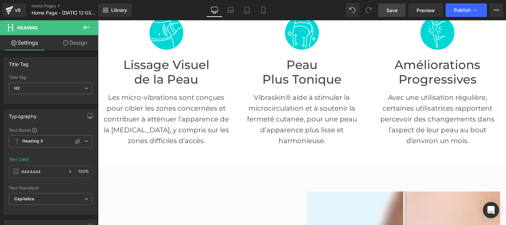
click at [397, 9] on span "Save" at bounding box center [391, 10] width 11 height 7
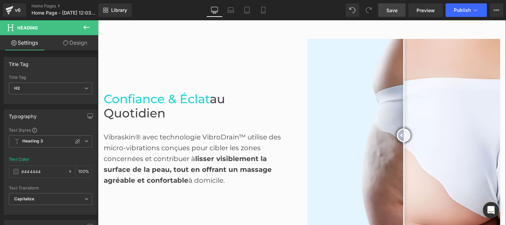
scroll to position [331, 0]
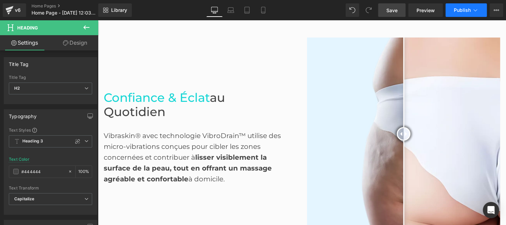
click at [466, 5] on button "Publish" at bounding box center [465, 10] width 41 height 14
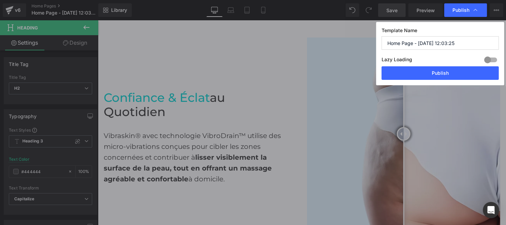
click at [452, 43] on input "Home Page - [DATE] 12:03:25" at bounding box center [439, 43] width 117 height 14
paste input "Conforme"
type input "Conforme"
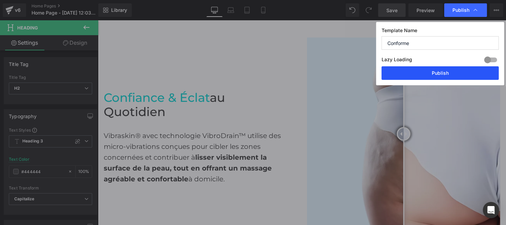
click at [436, 69] on button "Publish" at bounding box center [439, 73] width 117 height 14
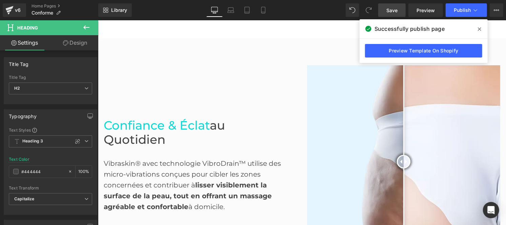
scroll to position [304, 0]
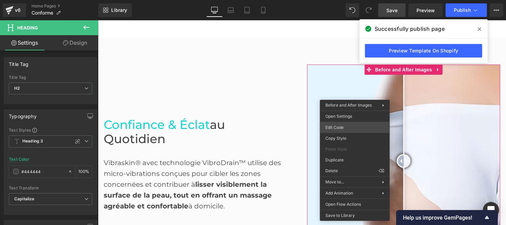
click at [341, 0] on div "Heading You are previewing how the will restyle your page. You can not edit Ele…" at bounding box center [253, 0] width 506 height 0
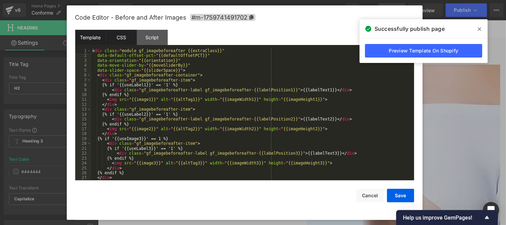
click at [116, 40] on div "CSS" at bounding box center [121, 37] width 31 height 15
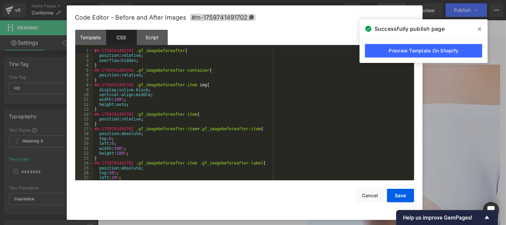
click at [136, 109] on div "#m-1759741491702 .gf_imagebeforeafter { position : relative ; overflow : hidden…" at bounding box center [252, 119] width 318 height 142
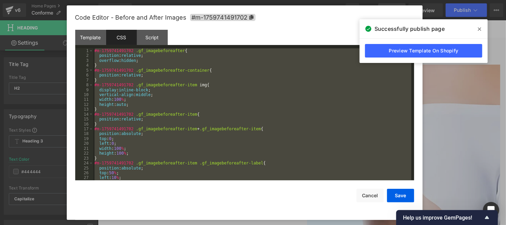
scroll to position [763, 0]
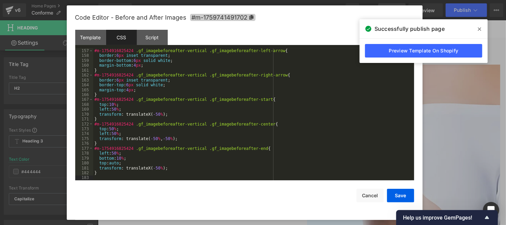
click at [253, 18] on span "#m-1759741491702" at bounding box center [222, 17] width 65 height 7
drag, startPoint x: 130, startPoint y: 149, endPoint x: 96, endPoint y: 147, distance: 33.9
click at [96, 147] on div "#m-1754916825424 .gf_imagebeforeafter-vertical .gf_imagebeforeafter-left-arrow …" at bounding box center [252, 119] width 318 height 142
paste textarea
click at [98, 148] on div "#m-1754916825424 .gf_imagebeforeafter-vertical .gf_imagebeforeafter-left-arrow …" at bounding box center [252, 119] width 318 height 142
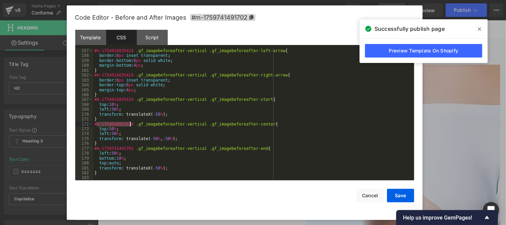
drag, startPoint x: 96, startPoint y: 124, endPoint x: 129, endPoint y: 123, distance: 33.6
click at [129, 123] on div "#m-1754916825424 .gf_imagebeforeafter-vertical .gf_imagebeforeafter-left-arrow …" at bounding box center [252, 119] width 318 height 142
click at [99, 124] on div "#m-1754916825424 .gf_imagebeforeafter-vertical .gf_imagebeforeafter-left-arrow …" at bounding box center [252, 119] width 318 height 142
drag, startPoint x: 116, startPoint y: 100, endPoint x: 130, endPoint y: 100, distance: 13.6
click at [130, 100] on div "#m-1754916825424 .gf_imagebeforeafter-vertical .gf_imagebeforeafter-left-arrow …" at bounding box center [252, 119] width 318 height 142
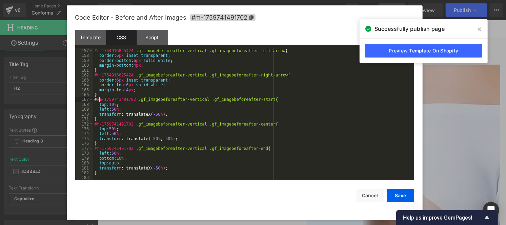
click at [98, 102] on div "#m-1754916825424 .gf_imagebeforeafter-vertical .gf_imagebeforeafter-left-arrow …" at bounding box center [252, 119] width 318 height 142
drag, startPoint x: 97, startPoint y: 76, endPoint x: 129, endPoint y: 75, distance: 32.5
click at [129, 75] on div "#m-1754916825424 .gf_imagebeforeafter-vertical .gf_imagebeforeafter-left-arrow …" at bounding box center [252, 119] width 318 height 142
click at [99, 77] on div "#m-1754916825424 .gf_imagebeforeafter-vertical .gf_imagebeforeafter-left-arrow …" at bounding box center [252, 119] width 318 height 142
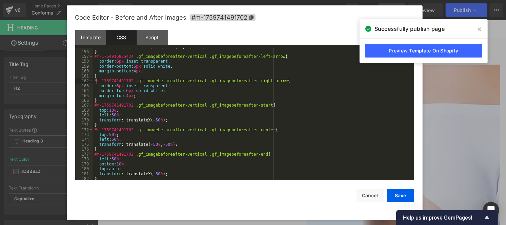
scroll to position [757, 0]
drag, startPoint x: 97, startPoint y: 57, endPoint x: 130, endPoint y: 58, distance: 33.5
click at [130, 58] on div "box-shadow : 0 px 0 px 12 px rgba ( 51 , 51 , 51 , 0.5 ); } #m-1754916825424 .g…" at bounding box center [252, 116] width 318 height 142
click at [97, 58] on div "box-shadow : 0 px 0 px 12 px rgba ( 51 , 51 , 51 , 0.5 ); } # #m-1759741491702 …" at bounding box center [252, 116] width 318 height 142
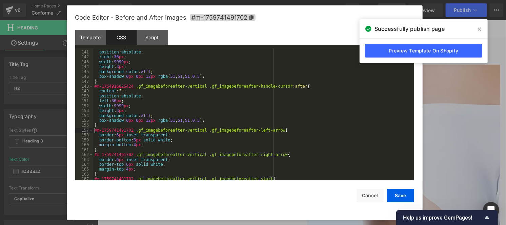
scroll to position [682, 0]
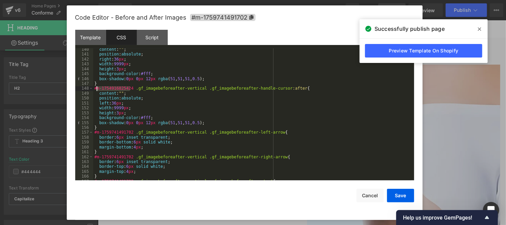
drag, startPoint x: 129, startPoint y: 89, endPoint x: 97, endPoint y: 88, distance: 32.5
click at [97, 88] on div "content : " " ; position : absolute ; right : 36 px ; width : 9999 px ; height …" at bounding box center [252, 118] width 318 height 142
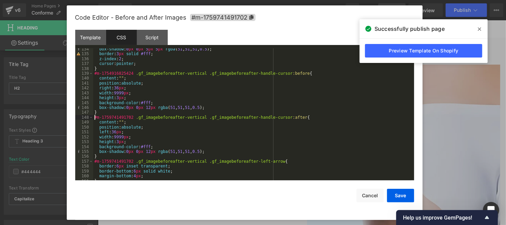
scroll to position [652, 0]
drag, startPoint x: 129, startPoint y: 75, endPoint x: 98, endPoint y: 75, distance: 31.2
click at [98, 75] on div "box-shadow : 0 px 0 px 5 px 5 px rgba ( 51 , 51 , 51 , 0.5 ); border : 3 px sol…" at bounding box center [252, 118] width 318 height 142
click at [97, 75] on div "box-shadow : 0 px 0 px 5 px 5 px rgba ( 51 , 51 , 51 , 0.5 ); border : 3 px sol…" at bounding box center [252, 114] width 318 height 132
drag, startPoint x: 97, startPoint y: 75, endPoint x: 130, endPoint y: 75, distance: 32.5
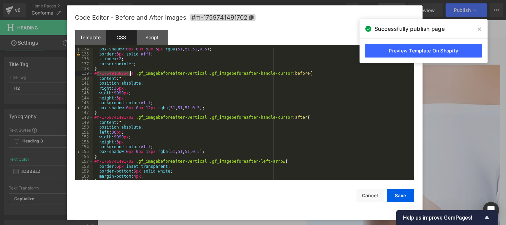
click at [130, 75] on div "box-shadow : 0 px 0 px 5 px 5 px rgba ( 51 , 51 , 51 , 0.5 ); border : 3 px sol…" at bounding box center [252, 118] width 318 height 142
click at [99, 74] on div "box-shadow : 0 px 0 px 5 px 5 px rgba ( 51 , 51 , 51 , 0.5 ); border : 3 px sol…" at bounding box center [252, 118] width 318 height 142
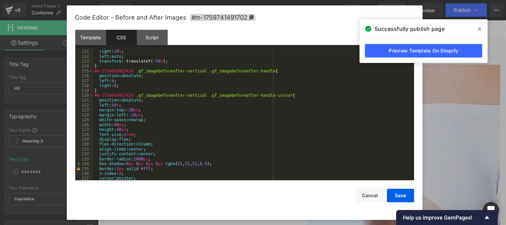
scroll to position [536, 0]
drag, startPoint x: 97, startPoint y: 99, endPoint x: 129, endPoint y: 98, distance: 32.2
click at [129, 98] on div "top : 50 % ; right : 10 % ; left : auto ; transform : translateY( -50 % ); } #m…" at bounding box center [252, 117] width 318 height 142
click at [98, 97] on div "top : 50 % ; right : 10 % ; left : auto ; transform : translateY( -50 % ); } #m…" at bounding box center [252, 117] width 318 height 142
drag, startPoint x: 97, startPoint y: 73, endPoint x: 130, endPoint y: 72, distance: 33.2
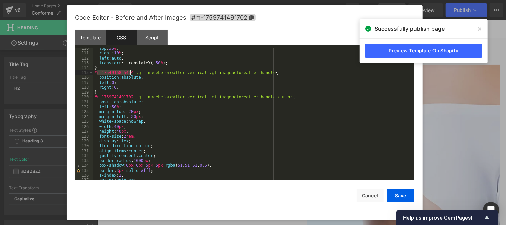
click at [130, 72] on div "top : 50 % ; right : 10 % ; left : auto ; transform : translateY( -50 % ); } #m…" at bounding box center [252, 117] width 318 height 142
click at [99, 73] on div "top : 50 % ; right : 10 % ; left : auto ; transform : translateY( -50 % ); } # …" at bounding box center [252, 117] width 318 height 142
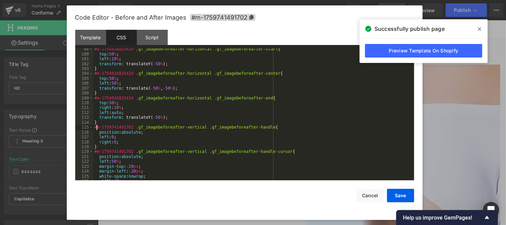
scroll to position [480, 0]
drag, startPoint x: 98, startPoint y: 101, endPoint x: 130, endPoint y: 98, distance: 33.0
click at [130, 98] on div "#m-1754916825424 .gf_imagebeforeafter-horizontal .gf_imagebeforeafter-start { t…" at bounding box center [252, 119] width 318 height 142
click at [99, 99] on div "#m-1754916825424 .gf_imagebeforeafter-horizontal .gf_imagebeforeafter-start { t…" at bounding box center [252, 119] width 318 height 142
drag, startPoint x: 96, startPoint y: 77, endPoint x: 130, endPoint y: 76, distance: 33.9
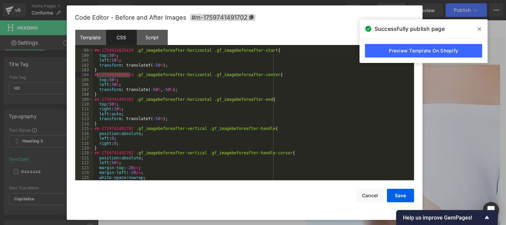
click at [130, 76] on div "#m-1754916825424 .gf_imagebeforeafter-horizontal .gf_imagebeforeafter-start { t…" at bounding box center [252, 119] width 318 height 142
click at [98, 75] on div "#m-1754916825424 .gf_imagebeforeafter-horizontal .gf_imagebeforeafter-start { t…" at bounding box center [252, 119] width 318 height 142
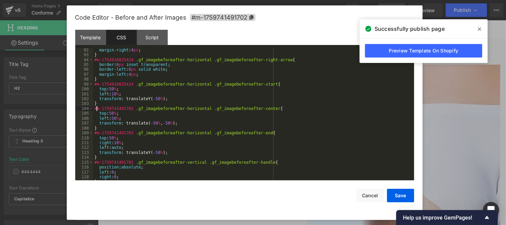
scroll to position [446, 0]
drag, startPoint x: 97, startPoint y: 83, endPoint x: 130, endPoint y: 85, distance: 32.9
click at [130, 85] on div "margin-right : 4 px ; } #m-1754916825424 .gf_imagebeforeafter-horizontal .gf_im…" at bounding box center [252, 119] width 318 height 142
click at [98, 86] on div "margin-right : 4 px ; } #m-1754916825424 .gf_imagebeforeafter-horizontal .gf_im…" at bounding box center [252, 119] width 318 height 142
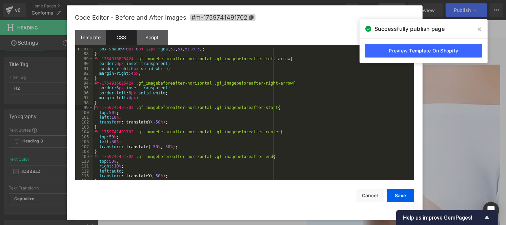
scroll to position [422, 0]
drag, startPoint x: 129, startPoint y: 83, endPoint x: 96, endPoint y: 83, distance: 33.5
click at [96, 83] on div "box-shadow : 0 px 0 px 12 px rgba ( 51 , 51 , 51 , 0.5 ); } #m-1754916825424 .g…" at bounding box center [252, 118] width 318 height 142
click at [97, 84] on div "box-shadow : 0 px 0 px 12 px rgba ( 51 , 51 , 51 , 0.5 ); } #m-1754916825424 .g…" at bounding box center [252, 118] width 318 height 142
drag, startPoint x: 96, startPoint y: 59, endPoint x: 130, endPoint y: 59, distance: 33.9
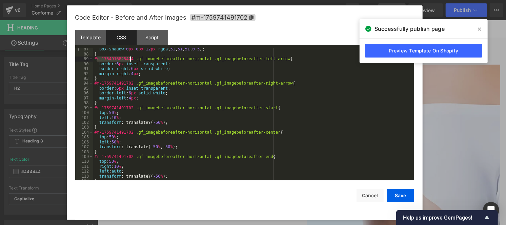
click at [130, 59] on div "box-shadow : 0 px 0 px 12 px rgba ( 51 , 51 , 51 , 0.5 ); } #m-1754916825424 .g…" at bounding box center [252, 118] width 318 height 142
click at [99, 58] on div "box-shadow : 0 px 0 px 12 px rgba ( 51 , 51 , 51 , 0.5 ); } # #m-1759741491702 …" at bounding box center [252, 118] width 318 height 142
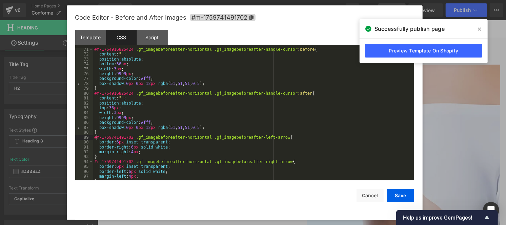
scroll to position [342, 0]
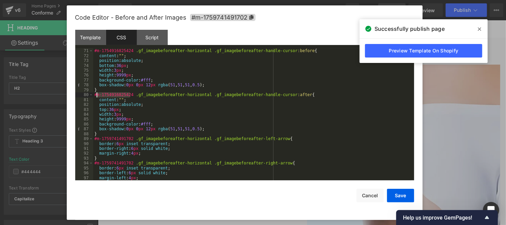
drag, startPoint x: 130, startPoint y: 94, endPoint x: 97, endPoint y: 94, distance: 33.9
click at [97, 94] on div "} #m-1754916825424 .gf_imagebeforeafter-horizontal .gf_imagebeforeafter-handle-…" at bounding box center [252, 115] width 318 height 142
click at [96, 93] on div "} #m-1754916825424 .gf_imagebeforeafter-horizontal .gf_imagebeforeafter-handle-…" at bounding box center [252, 115] width 318 height 142
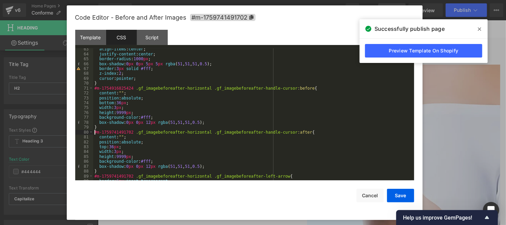
scroll to position [305, 0]
drag, startPoint x: 97, startPoint y: 89, endPoint x: 130, endPoint y: 87, distance: 33.6
click at [130, 87] on div "align-items : center ; justify-content : center ; border-radius : 1000 px ; box…" at bounding box center [252, 118] width 318 height 142
click at [98, 90] on div "align-items : center ; justify-content : center ; border-radius : 1000 px ; box…" at bounding box center [252, 118] width 318 height 142
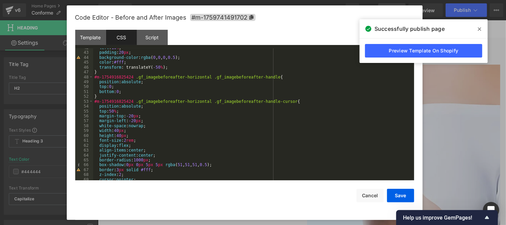
scroll to position [204, 0]
drag, startPoint x: 96, startPoint y: 101, endPoint x: 130, endPoint y: 101, distance: 33.9
click at [130, 101] on div "left : 10 % ; padding : 20 px ; background-color : rgba ( 0 , 0 , 0 , 0.5 ); co…" at bounding box center [252, 116] width 318 height 142
click at [99, 102] on div "left : 10 % ; padding : 20 px ; background-color : rgba ( 0 , 0 , 0 , 0.5 ); co…" at bounding box center [252, 116] width 318 height 142
drag, startPoint x: 96, startPoint y: 79, endPoint x: 129, endPoint y: 79, distance: 33.2
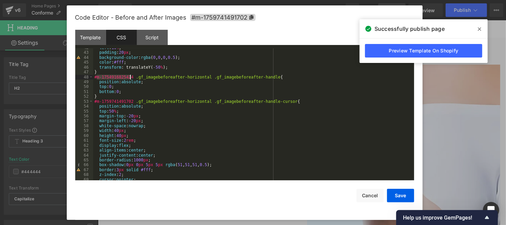
click at [129, 79] on div "left : 10 % ; padding : 20 px ; background-color : rgba ( 0 , 0 , 0 , 0.5 ); co…" at bounding box center [252, 116] width 318 height 142
click at [99, 79] on div "left : 10 % ; padding : 20 px ; background-color : rgba ( 0 , 0 , 0 , 0.5 ); co…" at bounding box center [252, 116] width 318 height 142
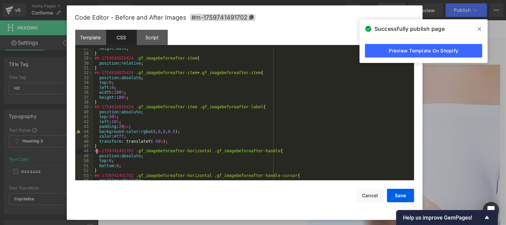
scroll to position [129, 0]
drag, startPoint x: 96, startPoint y: 109, endPoint x: 130, endPoint y: 109, distance: 33.9
click at [130, 109] on div "height : auto ; } #m-1754916825424 .gf_imagebeforeafter-item { position : relat…" at bounding box center [252, 118] width 318 height 142
click at [98, 110] on div "height : auto ; } #m-1754916825424 .gf_imagebeforeafter-item { position : relat…" at bounding box center [252, 118] width 318 height 142
drag, startPoint x: 96, startPoint y: 74, endPoint x: 130, endPoint y: 72, distance: 33.6
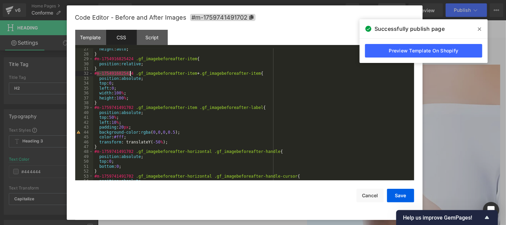
click at [130, 72] on div "height : auto ; } #m-1754916825424 .gf_imagebeforeafter-item { position : relat…" at bounding box center [252, 118] width 318 height 142
click at [98, 73] on div "height : auto ; } #m-1754916825424 .gf_imagebeforeafter-item { position : relat…" at bounding box center [252, 118] width 318 height 142
drag, startPoint x: 112, startPoint y: 60, endPoint x: 131, endPoint y: 59, distance: 19.0
click at [131, 59] on div "height : auto ; } #m-1754916825424 .gf_imagebeforeafter-item { position : relat…" at bounding box center [252, 118] width 318 height 142
click at [99, 59] on div "height : auto ; } # #m-1759741491702 .gf_imagebeforeafter-item { position : rel…" at bounding box center [252, 118] width 318 height 142
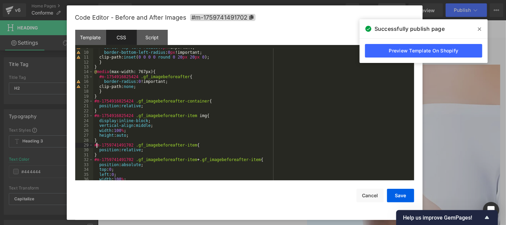
scroll to position [42, 0]
drag, startPoint x: 97, startPoint y: 118, endPoint x: 130, endPoint y: 115, distance: 33.3
click at [130, 115] on div "border-top-left-radius : 0 px !important; border-bottom-left-radius : 0 px !imp…" at bounding box center [252, 116] width 318 height 142
click at [99, 117] on div "border-top-left-radius : 0 px !important; border-bottom-left-radius : 0 px !imp…" at bounding box center [252, 116] width 318 height 142
drag, startPoint x: 97, startPoint y: 104, endPoint x: 131, endPoint y: 104, distance: 34.2
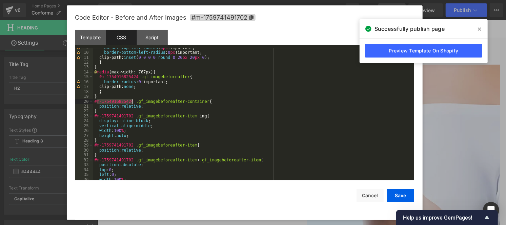
click at [131, 104] on div "border-top-left-radius : 0 px !important; border-bottom-left-radius : 0 px !imp…" at bounding box center [252, 116] width 318 height 142
click at [130, 101] on div "border-top-left-radius : 0 px !important; border-bottom-left-radius : 0 px !imp…" at bounding box center [252, 114] width 318 height 132
drag, startPoint x: 130, startPoint y: 101, endPoint x: 96, endPoint y: 102, distance: 33.9
click at [96, 102] on div "border-top-left-radius : 0 px !important; border-bottom-left-radius : 0 px !imp…" at bounding box center [252, 116] width 318 height 142
click at [99, 101] on div "border-top-left-radius : 0 px !important; border-bottom-left-radius : 0 px !imp…" at bounding box center [252, 116] width 318 height 142
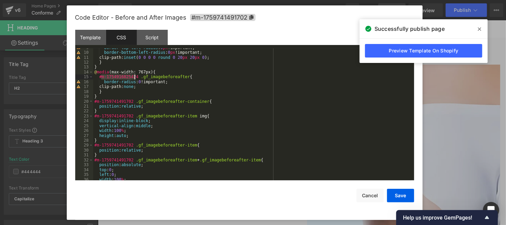
drag, startPoint x: 101, startPoint y: 77, endPoint x: 134, endPoint y: 76, distance: 33.9
click at [134, 76] on div "border-top-left-radius : 0 px !important; border-bottom-left-radius : 0 px !imp…" at bounding box center [252, 116] width 318 height 142
click at [101, 77] on div "border-top-left-radius : 0 px !important; border-bottom-left-radius : 0 px !imp…" at bounding box center [252, 116] width 318 height 142
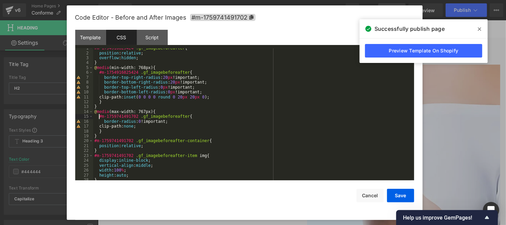
scroll to position [0, 0]
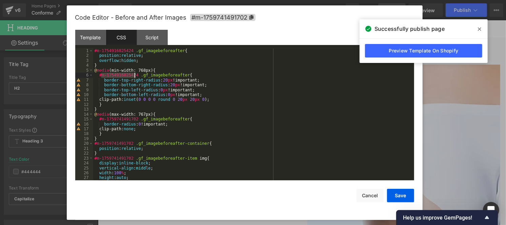
drag, startPoint x: 101, startPoint y: 77, endPoint x: 133, endPoint y: 76, distance: 32.5
click at [133, 76] on div "#m-1754916825424 .gf_imagebeforeafter { position : relative ; overflow : hidden…" at bounding box center [252, 119] width 318 height 142
click at [103, 76] on div "#m-1754916825424 .gf_imagebeforeafter { position : relative ; overflow : hidden…" at bounding box center [252, 119] width 318 height 142
drag, startPoint x: 96, startPoint y: 49, endPoint x: 129, endPoint y: 49, distance: 33.2
click at [129, 49] on div "#m-1754916825424 .gf_imagebeforeafter { position : relative ; overflow : hidden…" at bounding box center [252, 119] width 318 height 142
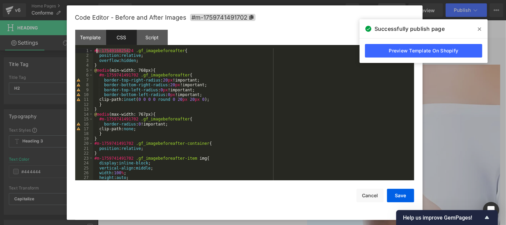
drag, startPoint x: 130, startPoint y: 51, endPoint x: 96, endPoint y: 49, distance: 34.6
click at [96, 49] on div "#m-1754916825424 .gf_imagebeforeafter { position : relative ; overflow : hidden…" at bounding box center [252, 119] width 318 height 142
click at [98, 50] on div "# #m-1759741491702 .gf_imagebeforeafter { position : relative ; overflow : hidd…" at bounding box center [252, 119] width 318 height 142
click at [398, 194] on button "Save" at bounding box center [400, 196] width 27 height 14
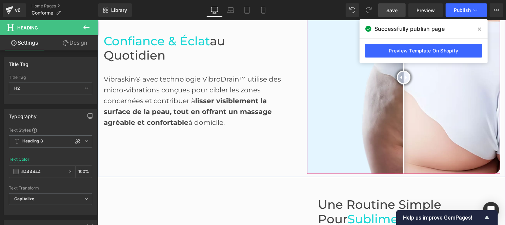
scroll to position [504, 0]
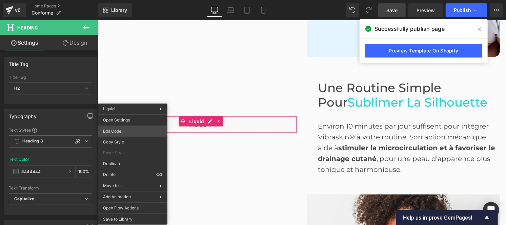
click at [122, 0] on div "Heading You are previewing how the will restyle your page. You can not edit Ele…" at bounding box center [253, 0] width 506 height 0
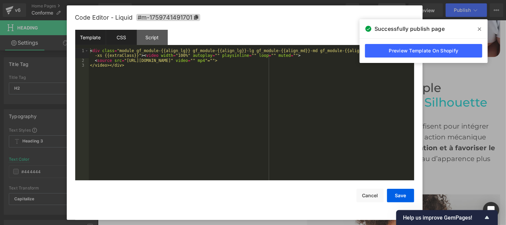
click at [119, 38] on div "CSS" at bounding box center [121, 37] width 31 height 15
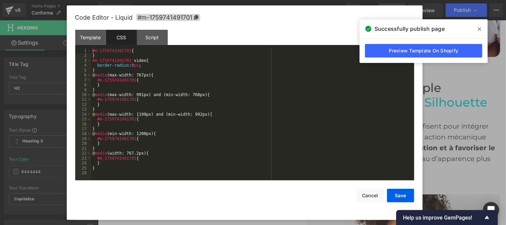
click at [138, 115] on div "#m-1759741491701 { } #m-1759741491701 video { border-radius : 0 px ; } @ media …" at bounding box center [252, 119] width 323 height 142
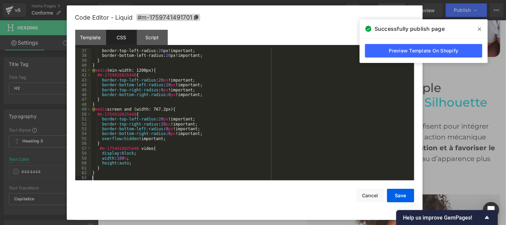
scroll to position [176, 0]
click at [195, 19] on span "#m-1759741491701" at bounding box center [168, 17] width 64 height 7
drag, startPoint x: 101, startPoint y: 149, endPoint x: 136, endPoint y: 148, distance: 35.2
click at [136, 148] on div "border-top-left-radius : 20 px !important; border-bottom-left-radius : 20 px !i…" at bounding box center [251, 119] width 320 height 142
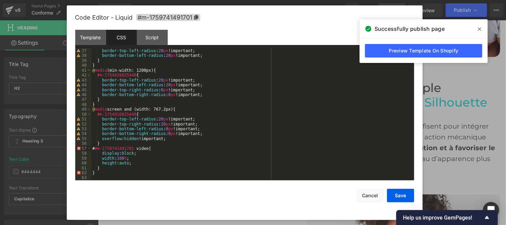
click at [102, 149] on div "border-top-left-radius : 20 px !important; border-bottom-left-radius : 20 px !i…" at bounding box center [251, 119] width 320 height 142
drag, startPoint x: 99, startPoint y: 114, endPoint x: 132, endPoint y: 114, distance: 33.5
click at [132, 114] on div "border-top-left-radius : 20 px !important; border-bottom-left-radius : 20 px !i…" at bounding box center [251, 119] width 320 height 142
click at [100, 114] on div "border-top-left-radius : 20 px !important; border-bottom-left-radius : 20 px !i…" at bounding box center [251, 119] width 320 height 142
drag, startPoint x: 99, startPoint y: 76, endPoint x: 133, endPoint y: 75, distance: 34.9
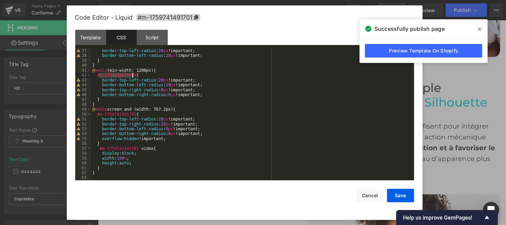
click at [133, 75] on div "border-top-left-radius : 20 px !important; border-bottom-left-radius : 20 px !i…" at bounding box center [251, 119] width 320 height 142
click at [101, 75] on div "border-top-left-radius : 20 px !important; border-bottom-left-radius : 20 px !i…" at bounding box center [251, 119] width 320 height 142
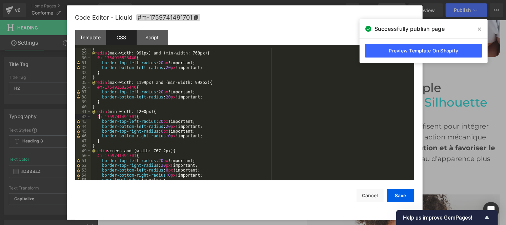
scroll to position [134, 0]
drag, startPoint x: 99, startPoint y: 90, endPoint x: 132, endPoint y: 88, distance: 33.6
click at [132, 88] on div "} @ media (max-width: 991px) and (min-width: 768px) { #m-1754916825440 { border…" at bounding box center [251, 117] width 320 height 142
click at [100, 90] on div "} @ media (max-width: 991px) and (min-width: 768px) { #m-1754916825440 { border…" at bounding box center [251, 117] width 320 height 142
drag, startPoint x: 99, startPoint y: 59, endPoint x: 132, endPoint y: 59, distance: 33.2
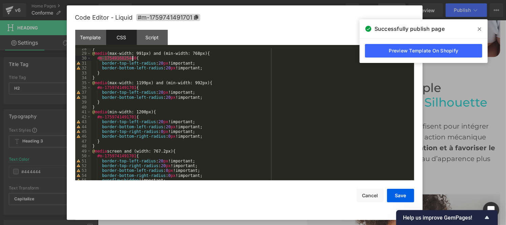
click at [132, 59] on div "} @ media (max-width: 991px) and (min-width: 768px) { #m-1754916825440 { border…" at bounding box center [251, 117] width 320 height 142
click at [100, 59] on div "} @ media (max-width: 991px) and (min-width: 768px) { # #m-1759741491701 { bord…" at bounding box center [251, 117] width 320 height 142
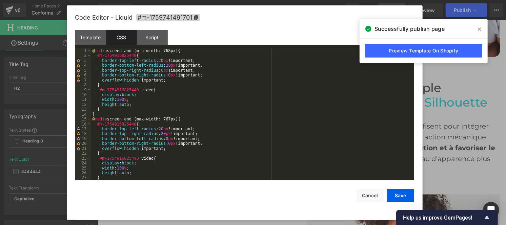
scroll to position [0, 0]
click at [101, 89] on div "@ media screen and (min-width: 768px) { #m-1754916825440 { border-top-left-radi…" at bounding box center [251, 119] width 320 height 142
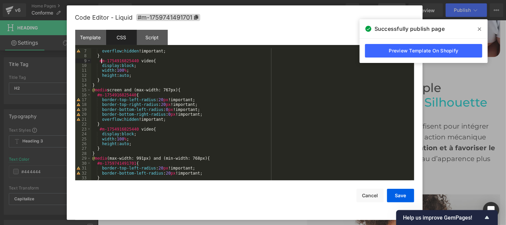
scroll to position [34, 0]
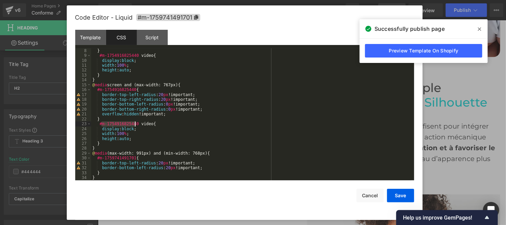
drag, startPoint x: 102, startPoint y: 124, endPoint x: 136, endPoint y: 123, distance: 33.6
click at [136, 123] on div "} #m-1754916825440 video { display : block ; width : 100 % ; height : auto ; } …" at bounding box center [251, 119] width 320 height 142
click at [104, 124] on div "} #m-1754916825440 video { display : block ; width : 100 % ; height : auto ; } …" at bounding box center [251, 119] width 320 height 142
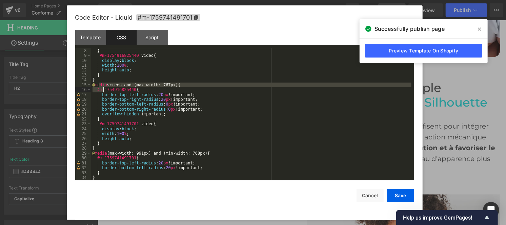
drag, startPoint x: 99, startPoint y: 87, endPoint x: 104, endPoint y: 88, distance: 5.5
click at [104, 88] on div "} #m-1754916825440 video { display : block ; width : 100 % ; height : auto ; } …" at bounding box center [251, 119] width 320 height 142
click at [100, 88] on div "} #m-1754916825440 video { display : block ; width : 100 % ; height : auto ; } …" at bounding box center [251, 114] width 320 height 132
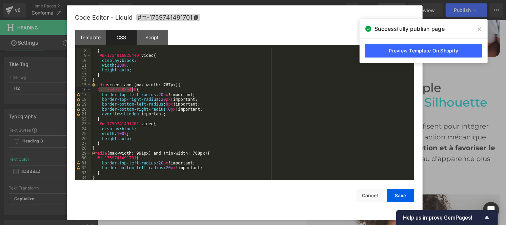
drag, startPoint x: 99, startPoint y: 92, endPoint x: 132, endPoint y: 89, distance: 33.3
click at [132, 89] on div "} #m-1754916825440 video { display : block ; width : 100 % ; height : auto ; } …" at bounding box center [251, 119] width 320 height 142
click at [102, 89] on div "} #m-1754916825440 video { display : block ; width : 100 % ; height : auto ; } …" at bounding box center [251, 119] width 320 height 142
drag, startPoint x: 100, startPoint y: 56, endPoint x: 136, endPoint y: 57, distance: 35.6
click at [136, 57] on div "} #m-1754916825440 video { display : block ; width : 100 % ; height : auto ; } …" at bounding box center [251, 119] width 320 height 142
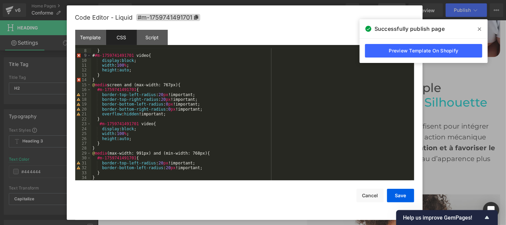
click at [103, 57] on div "} # #m-1759741491701 video { display : block ; width : 100 % ; height : auto ; …" at bounding box center [251, 119] width 320 height 142
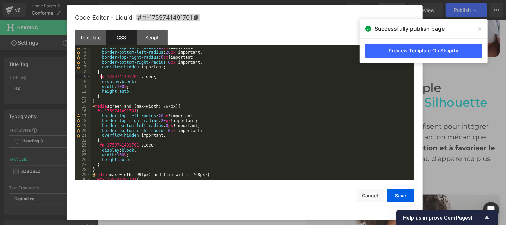
scroll to position [0, 0]
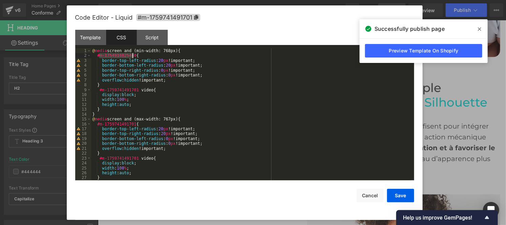
drag, startPoint x: 98, startPoint y: 55, endPoint x: 132, endPoint y: 55, distance: 34.2
click at [132, 55] on div "@ media screen and (min-width: 768px) { #m-1754916825440 { border-top-left-radi…" at bounding box center [251, 119] width 320 height 142
click at [101, 56] on div "@ media screen and (min-width: 768px) { # #m-1759741491701 { border-top-left-ra…" at bounding box center [251, 119] width 320 height 142
click at [402, 192] on button "Save" at bounding box center [400, 196] width 27 height 14
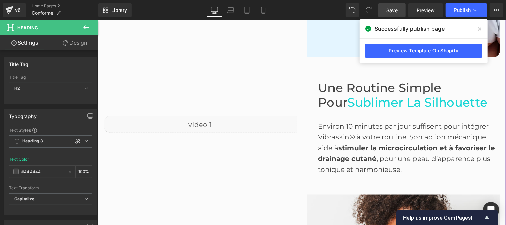
scroll to position [609, 0]
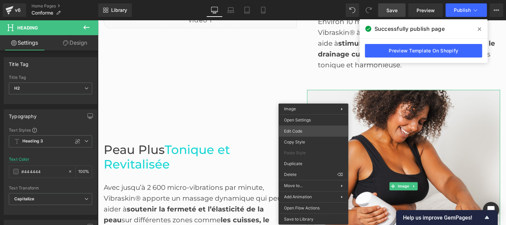
click at [300, 0] on div "Heading You are previewing how the will restyle your page. You can not edit Ele…" at bounding box center [253, 0] width 506 height 0
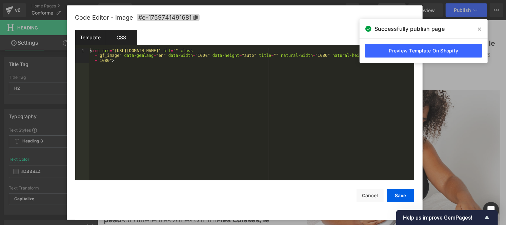
click at [114, 36] on div "CSS" at bounding box center [121, 37] width 31 height 15
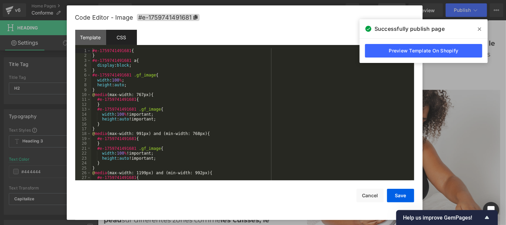
click at [185, 133] on div "#e-1759741491681 { } #e-1759741491681 a { display : block ; } #e-1759741491681 …" at bounding box center [251, 119] width 320 height 142
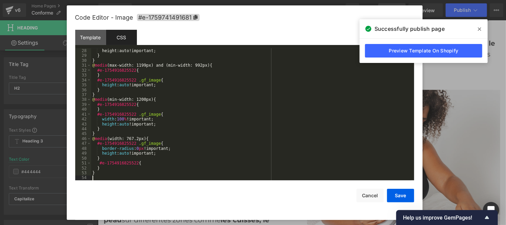
scroll to position [132, 0]
click at [194, 14] on span "#e-1759741491681" at bounding box center [168, 17] width 63 height 7
drag, startPoint x: 102, startPoint y: 163, endPoint x: 135, endPoint y: 163, distance: 33.2
click at [135, 163] on div "height : auto !important; } } @ media (max-width: 1199px) and (min-width: 992px…" at bounding box center [251, 119] width 320 height 142
click at [104, 166] on div "height : auto !important; } } @ media (max-width: 1199px) and (min-width: 992px…" at bounding box center [251, 119] width 320 height 142
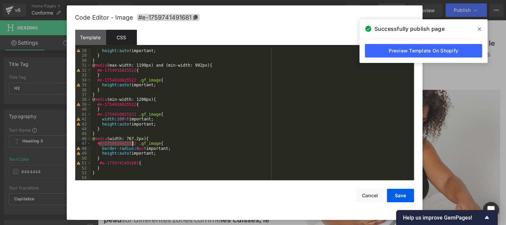
drag, startPoint x: 99, startPoint y: 144, endPoint x: 133, endPoint y: 143, distance: 33.9
click at [133, 143] on div "height : auto !important; } } @ media (max-width: 1199px) and (min-width: 992px…" at bounding box center [251, 119] width 320 height 142
click at [99, 144] on div "height : auto !important; } } @ media (max-width: 1199px) and (min-width: 992px…" at bounding box center [251, 119] width 320 height 142
drag, startPoint x: 99, startPoint y: 115, endPoint x: 133, endPoint y: 115, distance: 33.9
click at [133, 115] on div "height : auto !important; } } @ media (max-width: 1199px) and (min-width: 992px…" at bounding box center [251, 119] width 320 height 142
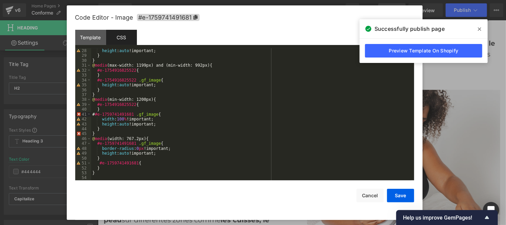
click at [101, 115] on div "height : auto !important; } } @ media (max-width: 1199px) and (min-width: 992px…" at bounding box center [251, 119] width 320 height 142
drag, startPoint x: 99, startPoint y: 104, endPoint x: 131, endPoint y: 104, distance: 32.2
click at [131, 104] on div "height : auto !important; } } @ media (max-width: 1199px) and (min-width: 992px…" at bounding box center [251, 119] width 320 height 142
click at [102, 104] on div "height : auto !important; } } @ media (max-width: 1199px) and (min-width: 992px…" at bounding box center [251, 119] width 320 height 142
drag, startPoint x: 99, startPoint y: 82, endPoint x: 133, endPoint y: 81, distance: 33.9
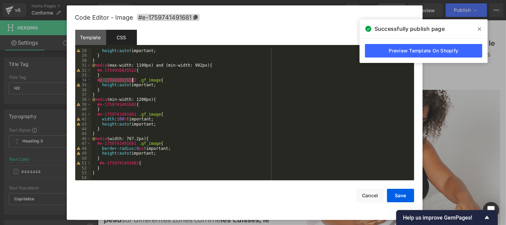
click at [133, 81] on div "height : auto !important; } } @ media (max-width: 1199px) and (min-width: 992px…" at bounding box center [251, 119] width 320 height 142
click at [100, 80] on div "height : auto !important; } } @ media (max-width: 1199px) and (min-width: 992px…" at bounding box center [251, 119] width 320 height 142
drag, startPoint x: 99, startPoint y: 72, endPoint x: 132, endPoint y: 73, distance: 32.9
click at [132, 73] on div "height : auto !important; } } @ media (max-width: 1199px) and (min-width: 992px…" at bounding box center [251, 119] width 320 height 142
click at [101, 70] on div "height : auto !important; } } @ media (max-width: 1199px) and (min-width: 992px…" at bounding box center [251, 119] width 320 height 142
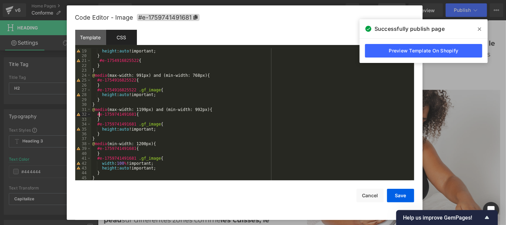
scroll to position [86, 0]
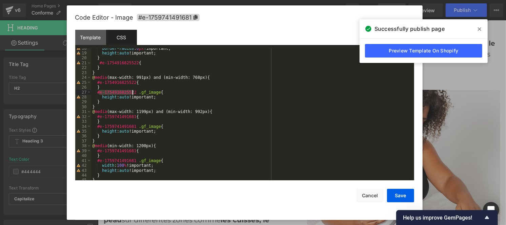
drag, startPoint x: 100, startPoint y: 91, endPoint x: 133, endPoint y: 91, distance: 33.2
click at [133, 91] on div "border-radius : 0 px !important; height : auto !important; } #e-1754916825522 {…" at bounding box center [251, 117] width 320 height 142
click at [103, 93] on div "border-radius : 0 px !important; height : auto !important; } #e-1754916825522 {…" at bounding box center [251, 117] width 320 height 142
click at [102, 93] on div "border-radius : 0 px !important; height : auto !important; } #e-1754916825522 {…" at bounding box center [251, 117] width 320 height 142
drag, startPoint x: 99, startPoint y: 83, endPoint x: 132, endPoint y: 85, distance: 33.3
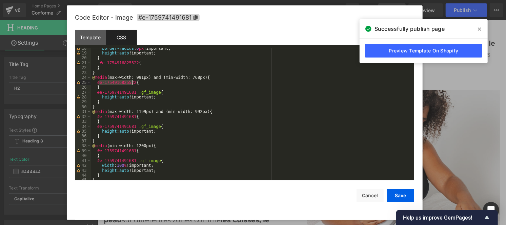
click at [132, 85] on div "border-radius : 0 px !important; height : auto !important; } #e-1754916825522 {…" at bounding box center [251, 117] width 320 height 142
click at [102, 83] on div "border-radius : 0 px !important; height : auto !important; } #e-1754916825522 {…" at bounding box center [251, 117] width 320 height 142
drag, startPoint x: 102, startPoint y: 65, endPoint x: 134, endPoint y: 65, distance: 32.5
click at [134, 65] on div "border-radius : 0 px !important; height : auto !important; } #e-1754916825522 {…" at bounding box center [251, 117] width 320 height 142
click at [103, 63] on div "border-radius : 0 px !important; height : auto !important; } # #e-1759741491681…" at bounding box center [251, 117] width 320 height 142
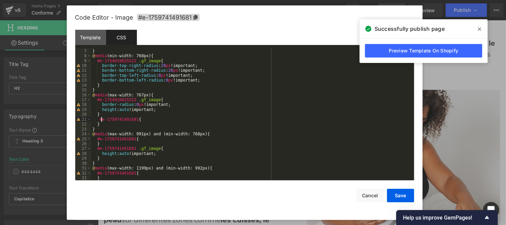
scroll to position [29, 0]
drag, startPoint x: 99, startPoint y: 100, endPoint x: 132, endPoint y: 99, distance: 33.5
click at [132, 99] on div "overflow : hidden !important; } @ media (min-width: 768px) { #e-1754916825522 .…" at bounding box center [251, 115] width 320 height 142
click at [101, 101] on div "overflow : hidden !important; } @ media (min-width: 768px) { #e-1754916825522 .…" at bounding box center [251, 115] width 320 height 142
drag, startPoint x: 99, startPoint y: 61, endPoint x: 134, endPoint y: 63, distance: 35.3
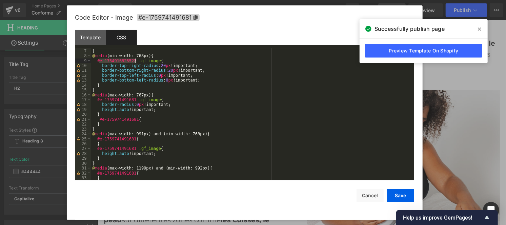
click at [134, 63] on div "overflow : hidden !important; } @ media (min-width: 768px) { #e-1754916825522 .…" at bounding box center [251, 115] width 320 height 142
paste textarea
click at [103, 62] on div "overflow : hidden !important; } @ media (min-width: 768px) { # #e-1759741491681…" at bounding box center [251, 115] width 320 height 142
click at [101, 61] on div "overflow : hidden !important; } @ media (min-width: 768px) { # #e-1759741491681…" at bounding box center [251, 115] width 320 height 142
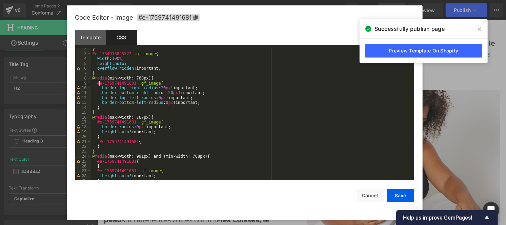
scroll to position [0, 0]
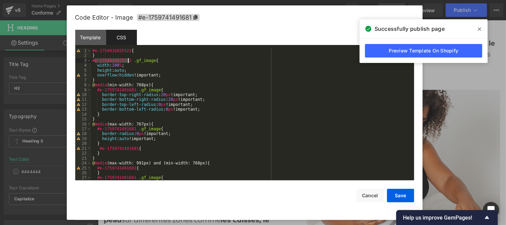
drag, startPoint x: 95, startPoint y: 59, endPoint x: 128, endPoint y: 61, distance: 32.9
click at [128, 61] on div "#e-1754916825522 { } #e-1754916825522 .gf_image { width : 100 % ; height : auto…" at bounding box center [251, 119] width 320 height 142
click at [96, 59] on div "#e-1754916825522 { } # #e-1759741491681 .gf_image { width : 100 % ; height : au…" at bounding box center [251, 119] width 320 height 142
drag, startPoint x: 95, startPoint y: 51, endPoint x: 127, endPoint y: 51, distance: 32.5
click at [127, 51] on div "#e-1754916825522 { } #e-1759741491681 .gf_image { width : 100 % ; height : auto…" at bounding box center [251, 119] width 320 height 142
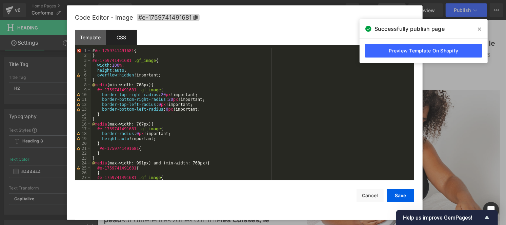
click at [98, 51] on div "# #e-1759741491681 { } #e-1759741491681 .gf_image { width : 100 % ; height : au…" at bounding box center [251, 119] width 320 height 142
click at [400, 195] on button "Save" at bounding box center [400, 196] width 27 height 14
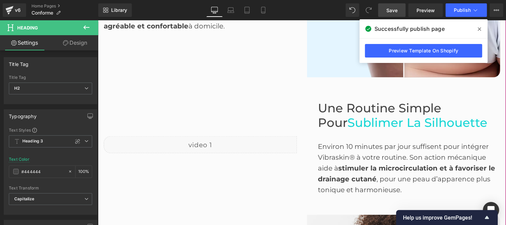
scroll to position [491, 0]
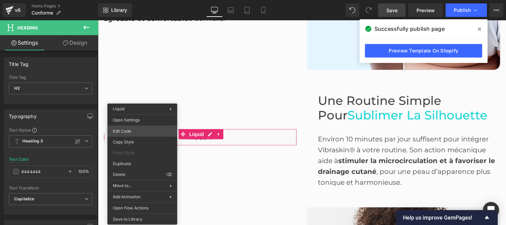
click at [133, 0] on div "Heading You are previewing how the will restyle your page. You can not edit Ele…" at bounding box center [253, 0] width 506 height 0
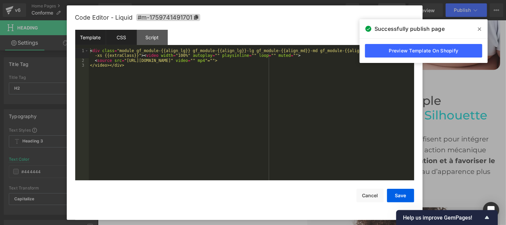
click at [119, 45] on div "CSS" at bounding box center [121, 37] width 31 height 15
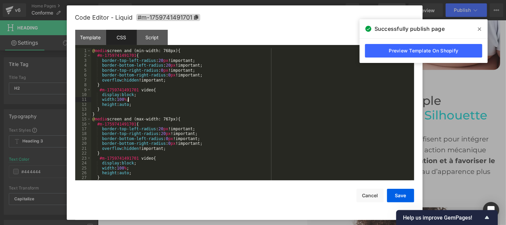
click at [143, 102] on div "@ media screen and (min-width: 768px) { #m-1759741491701 { border-top-left-radi…" at bounding box center [251, 119] width 320 height 142
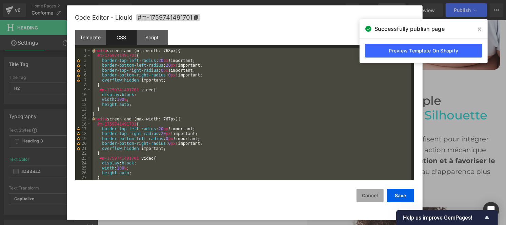
click at [366, 195] on button "Cancel" at bounding box center [369, 196] width 27 height 14
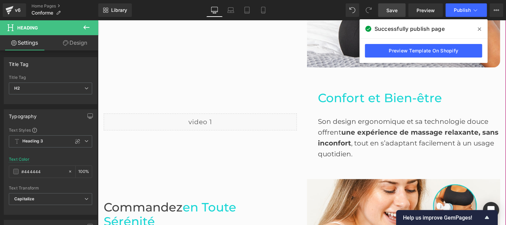
scroll to position [833, 0]
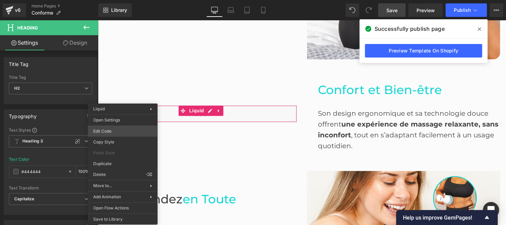
click at [118, 0] on div "Heading You are previewing how the will restyle your page. You can not edit Ele…" at bounding box center [253, 0] width 506 height 0
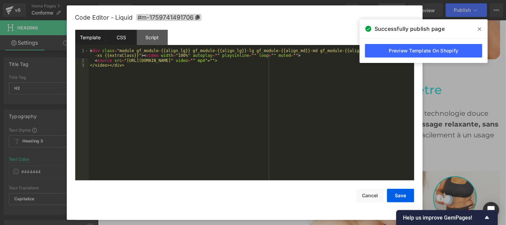
click at [123, 39] on div "CSS" at bounding box center [121, 37] width 31 height 15
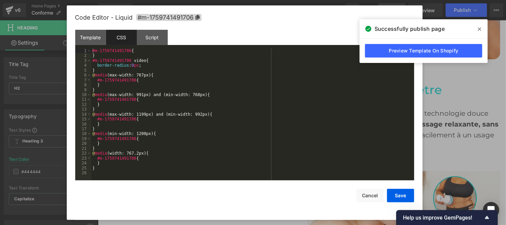
click at [150, 153] on div "#m-1759741491706 { } #m-1759741491706 video { border-radius : 0 px ; } @ media …" at bounding box center [252, 119] width 323 height 142
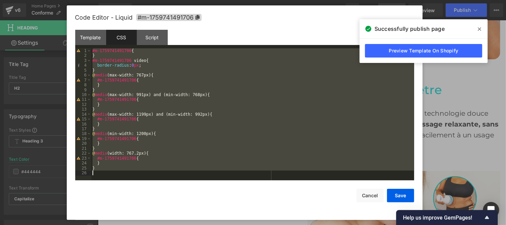
scroll to position [176, 0]
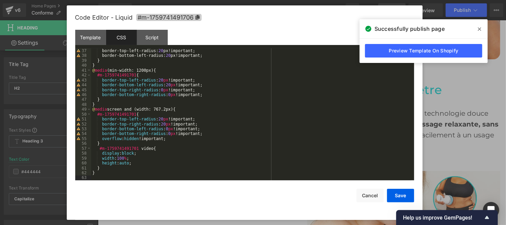
click at [197, 18] on icon at bounding box center [197, 17] width 4 height 5
drag, startPoint x: 101, startPoint y: 150, endPoint x: 134, endPoint y: 148, distance: 33.9
click at [134, 148] on div "border-top-left-radius : 20 px !important; border-bottom-left-radius : 20 px !i…" at bounding box center [251, 119] width 320 height 142
click at [103, 148] on div "border-top-left-radius : 20 px !important; border-bottom-left-radius : 20 px !i…" at bounding box center [251, 119] width 320 height 142
drag, startPoint x: 98, startPoint y: 114, endPoint x: 111, endPoint y: 116, distance: 13.3
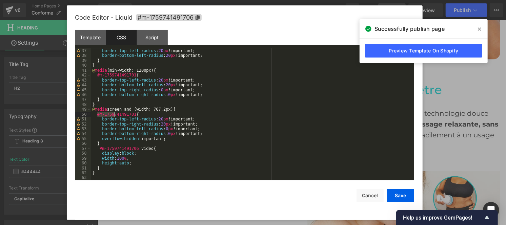
click at [114, 115] on div "border-top-left-radius : 20 px !important; border-bottom-left-radius : 20 px !i…" at bounding box center [251, 119] width 320 height 142
click at [99, 114] on div "border-top-left-radius : 20 px !important; border-bottom-left-radius : 20 px !i…" at bounding box center [251, 114] width 320 height 132
drag, startPoint x: 99, startPoint y: 114, endPoint x: 131, endPoint y: 115, distance: 32.2
click at [131, 115] on div "border-top-left-radius : 20 px !important; border-bottom-left-radius : 20 px !i…" at bounding box center [251, 119] width 320 height 142
click at [100, 113] on div "border-top-left-radius : 20 px !important; border-bottom-left-radius : 20 px !i…" at bounding box center [251, 119] width 320 height 142
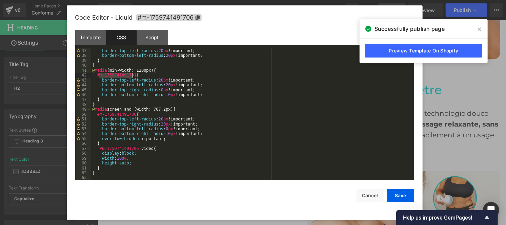
drag, startPoint x: 99, startPoint y: 75, endPoint x: 132, endPoint y: 77, distance: 33.6
click at [132, 77] on div "border-top-left-radius : 20 px !important; border-bottom-left-radius : 20 px !i…" at bounding box center [251, 119] width 320 height 142
click at [99, 76] on div "border-top-left-radius : 20 px !important; border-bottom-left-radius : 20 px !i…" at bounding box center [251, 119] width 320 height 142
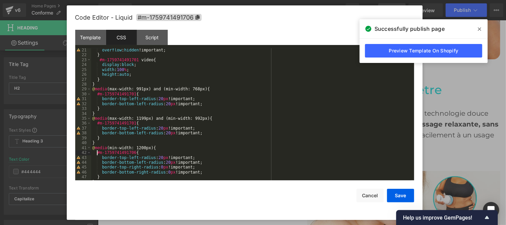
scroll to position [98, 0]
drag, startPoint x: 99, startPoint y: 126, endPoint x: 132, endPoint y: 126, distance: 33.2
click at [132, 126] on div "overflow : hidden !important; } #m-1759741491701 video { display : block ; widt…" at bounding box center [251, 119] width 320 height 142
click at [99, 125] on div "overflow : hidden !important; } #m-1759741491701 video { display : block ; widt…" at bounding box center [251, 119] width 320 height 142
drag, startPoint x: 99, startPoint y: 95, endPoint x: 132, endPoint y: 97, distance: 33.2
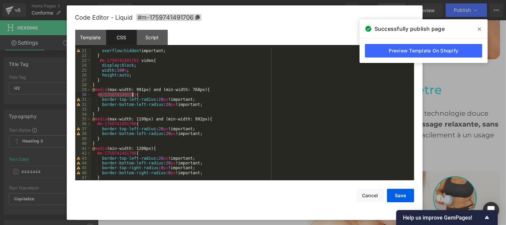
click at [132, 97] on div "overflow : hidden !important; } #m-1759741491701 video { display : block ; widt…" at bounding box center [251, 119] width 320 height 142
click at [100, 96] on div "overflow : hidden !important; } #m-1759741491701 video { display : block ; widt…" at bounding box center [251, 119] width 320 height 142
click at [102, 58] on div "overflow : hidden !important; } #m-1759741491701 video { display : block ; widt…" at bounding box center [251, 119] width 320 height 142
drag, startPoint x: 102, startPoint y: 61, endPoint x: 135, endPoint y: 60, distance: 33.2
click at [135, 60] on div "overflow : hidden !important; } #m-1759741491701 video { display : block ; widt…" at bounding box center [251, 119] width 320 height 142
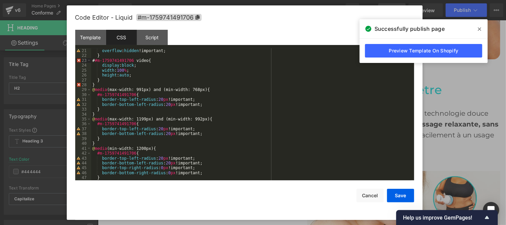
click at [102, 61] on div "overflow : hidden !important; } # #m-1759741491706 video { display : block ; wi…" at bounding box center [251, 119] width 320 height 142
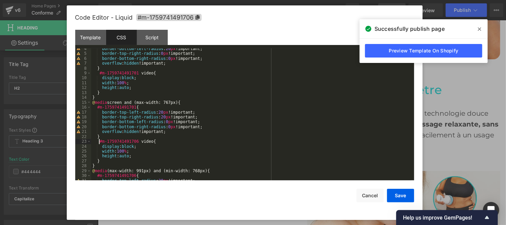
scroll to position [16, 0]
drag, startPoint x: 99, startPoint y: 107, endPoint x: 131, endPoint y: 109, distance: 32.6
click at [131, 109] on div "border-bottom-left-radius : 20 px !important; border-top-right-radius : 0 px !i…" at bounding box center [251, 117] width 320 height 142
click at [99, 109] on div "border-bottom-left-radius : 20 px !important; border-top-right-radius : 0 px !i…" at bounding box center [251, 117] width 320 height 142
drag, startPoint x: 103, startPoint y: 75, endPoint x: 134, endPoint y: 75, distance: 31.8
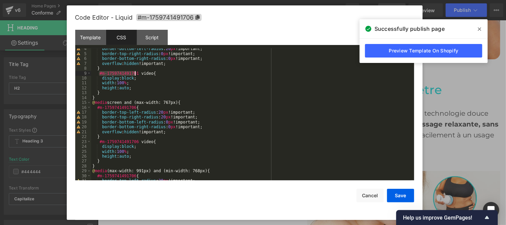
click at [134, 75] on div "border-bottom-left-radius : 20 px !important; border-top-right-radius : 0 px !i…" at bounding box center [251, 117] width 320 height 142
click at [134, 75] on div "border-bottom-left-radius : 20 px !important; border-top-right-radius : 0 px !i…" at bounding box center [251, 114] width 320 height 132
drag, startPoint x: 134, startPoint y: 75, endPoint x: 101, endPoint y: 73, distance: 33.6
click at [101, 73] on div "border-bottom-left-radius : 20 px !important; border-top-right-radius : 0 px !i…" at bounding box center [251, 117] width 320 height 142
click at [104, 73] on div "border-bottom-left-radius : 20 px !important; border-top-right-radius : 0 px !i…" at bounding box center [251, 117] width 320 height 142
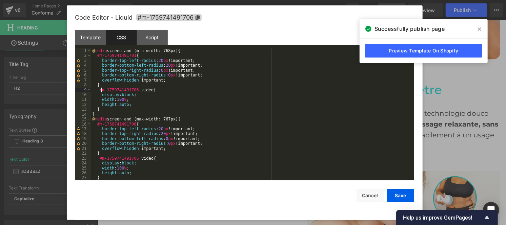
scroll to position [0, 0]
drag, startPoint x: 99, startPoint y: 57, endPoint x: 131, endPoint y: 58, distance: 32.5
click at [131, 58] on div "@ media screen and (min-width: 768px) { #m-1759741491701 { border-top-left-radi…" at bounding box center [251, 119] width 320 height 142
click at [102, 55] on div "@ media screen and (min-width: 768px) { # #m-1759741491706 { border-top-left-ra…" at bounding box center [251, 119] width 320 height 142
click at [398, 191] on button "Save" at bounding box center [400, 196] width 27 height 14
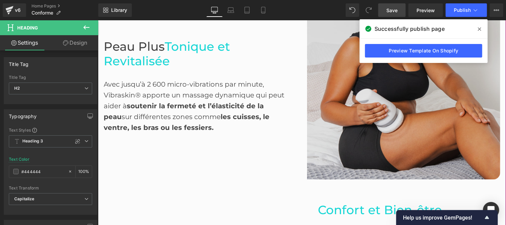
scroll to position [712, 0]
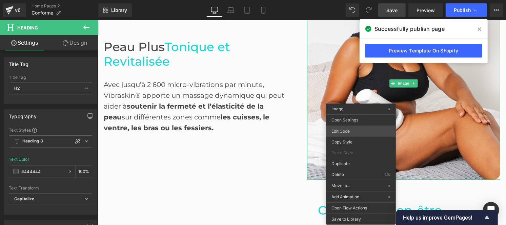
click at [346, 0] on div "Heading You are previewing how the will restyle your page. You can not edit Ele…" at bounding box center [253, 0] width 506 height 0
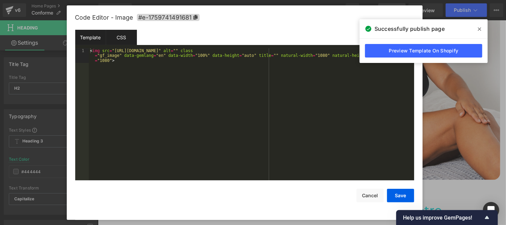
click at [113, 37] on div "CSS" at bounding box center [121, 37] width 31 height 15
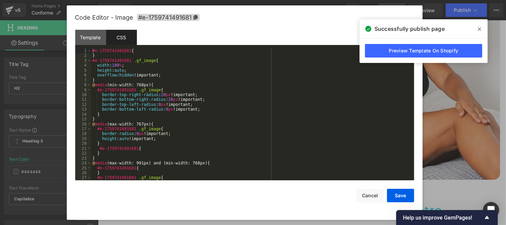
click at [184, 141] on div "#e-1759741491681 { } #e-1759741491681 .gf_image { width : 100 % ; height : auto…" at bounding box center [251, 119] width 320 height 142
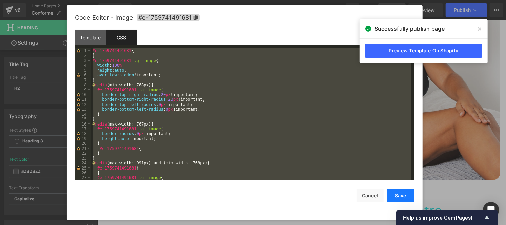
click at [400, 198] on button "Save" at bounding box center [400, 196] width 27 height 14
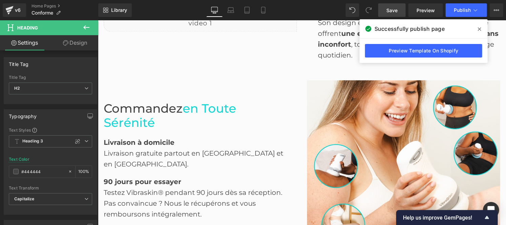
scroll to position [924, 0]
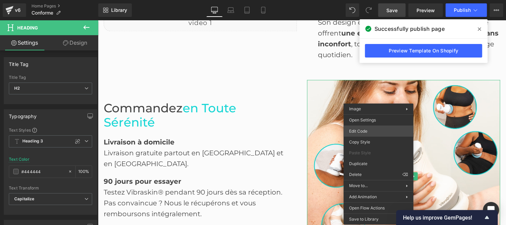
click at [360, 0] on div "Heading You are previewing how the will restyle your page. You can not edit Ele…" at bounding box center [253, 0] width 506 height 0
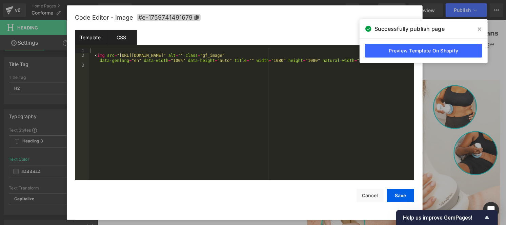
click at [119, 35] on div "CSS" at bounding box center [121, 37] width 31 height 15
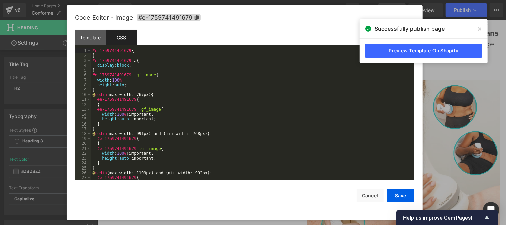
click at [140, 121] on div "#e-1759741491679 { } #e-1759741491679 a { display : block ; } #e-1759741491679 …" at bounding box center [251, 119] width 320 height 142
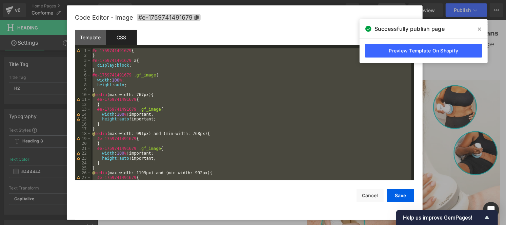
scroll to position [132, 0]
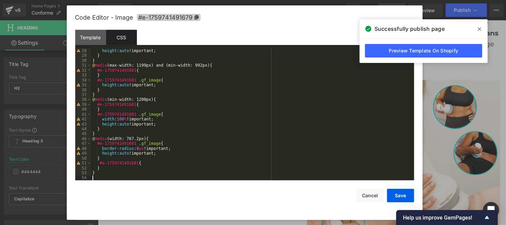
click at [197, 17] on icon at bounding box center [196, 17] width 4 height 5
drag, startPoint x: 102, startPoint y: 164, endPoint x: 134, endPoint y: 163, distance: 32.9
click at [134, 163] on div "height : auto !important; } } @ media (max-width: 1199px) and (min-width: 992px…" at bounding box center [251, 119] width 320 height 142
click at [103, 164] on div "height : auto !important; } } @ media (max-width: 1199px) and (min-width: 992px…" at bounding box center [251, 119] width 320 height 142
drag, startPoint x: 100, startPoint y: 144, endPoint x: 133, endPoint y: 144, distance: 33.5
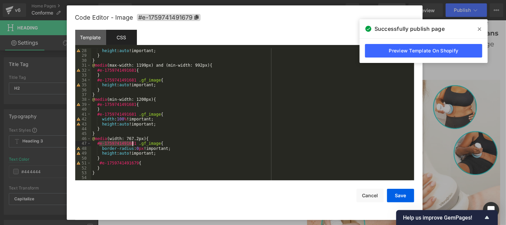
click at [133, 144] on div "height : auto !important; } } @ media (max-width: 1199px) and (min-width: 992px…" at bounding box center [251, 119] width 320 height 142
click at [101, 143] on div "height : auto !important; } } @ media (max-width: 1199px) and (min-width: 992px…" at bounding box center [251, 119] width 320 height 142
drag, startPoint x: 100, startPoint y: 115, endPoint x: 133, endPoint y: 114, distance: 33.5
click at [133, 114] on div "height : auto !important; } } @ media (max-width: 1199px) and (min-width: 992px…" at bounding box center [251, 119] width 320 height 142
click at [100, 115] on div "height : auto !important; } } @ media (max-width: 1199px) and (min-width: 992px…" at bounding box center [251, 119] width 320 height 142
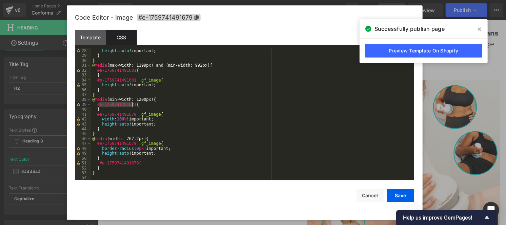
drag, startPoint x: 100, startPoint y: 104, endPoint x: 132, endPoint y: 104, distance: 32.9
click at [132, 104] on div "height : auto !important; } } @ media (max-width: 1199px) and (min-width: 992px…" at bounding box center [251, 119] width 320 height 142
click at [100, 103] on div "height : auto !important; } } @ media (max-width: 1199px) and (min-width: 992px…" at bounding box center [251, 119] width 320 height 142
drag, startPoint x: 99, startPoint y: 81, endPoint x: 132, endPoint y: 79, distance: 32.9
click at [132, 79] on div "height : auto !important; } } @ media (max-width: 1199px) and (min-width: 992px…" at bounding box center [251, 119] width 320 height 142
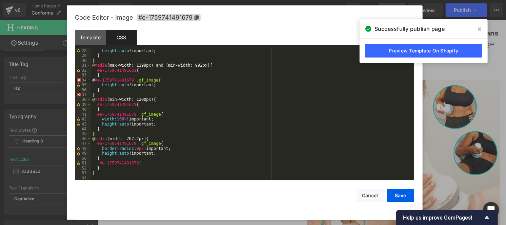
click at [101, 82] on div "height : auto !important; } } @ media (max-width: 1199px) and (min-width: 992px…" at bounding box center [251, 119] width 320 height 142
drag, startPoint x: 106, startPoint y: 72, endPoint x: 132, endPoint y: 69, distance: 26.2
click at [132, 69] on div "height : auto !important; } } @ media (max-width: 1199px) and (min-width: 992px…" at bounding box center [251, 119] width 320 height 142
click at [102, 70] on div "height : auto !important; } } @ media (max-width: 1199px) and (min-width: 992px…" at bounding box center [251, 119] width 320 height 142
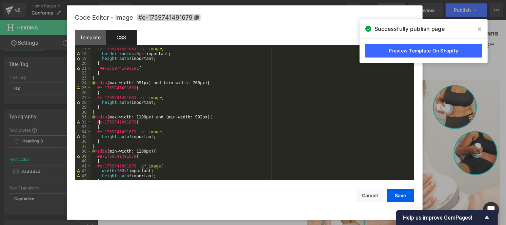
scroll to position [80, 0]
drag, startPoint x: 99, startPoint y: 97, endPoint x: 132, endPoint y: 97, distance: 33.2
click at [132, 97] on div "#e-1759741491681 .gf_image { border-radius : 0 px !important; height : auto !im…" at bounding box center [251, 118] width 320 height 142
click at [101, 97] on div "#e-1759741491681 .gf_image { border-radius : 0 px !important; height : auto !im…" at bounding box center [251, 118] width 320 height 142
drag, startPoint x: 99, startPoint y: 89, endPoint x: 132, endPoint y: 90, distance: 33.6
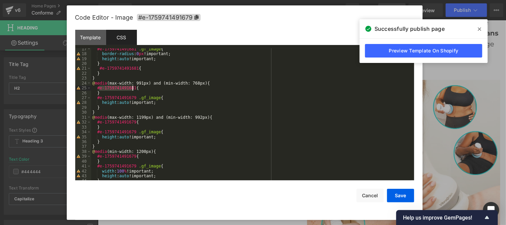
click at [132, 90] on div "#e-1759741491681 .gf_image { border-radius : 0 px !important; height : auto !im…" at bounding box center [251, 118] width 320 height 142
click at [100, 89] on div "#e-1759741491681 .gf_image { border-radius : 0 px !important; height : auto !im…" at bounding box center [251, 118] width 320 height 142
drag, startPoint x: 100, startPoint y: 70, endPoint x: 115, endPoint y: 70, distance: 14.9
click at [115, 70] on div "#e-1759741491681 .gf_image { border-radius : 0 px !important; height : auto !im…" at bounding box center [251, 118] width 320 height 142
click at [101, 70] on div "#e-1759741491681 .gf_image { border-radius : 0 px !important; height : auto !im…" at bounding box center [251, 114] width 320 height 132
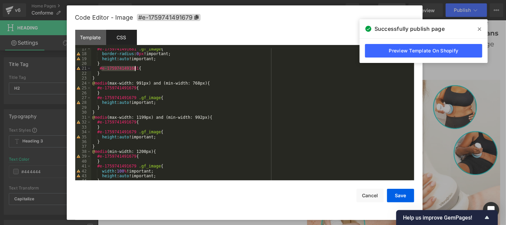
drag, startPoint x: 102, startPoint y: 69, endPoint x: 134, endPoint y: 71, distance: 32.6
click at [134, 71] on div "#e-1759741491681 .gf_image { border-radius : 0 px !important; height : auto !im…" at bounding box center [251, 118] width 320 height 142
click at [104, 68] on div "#e-1759741491681 .gf_image { border-radius : 0 px !important; height : auto !im…" at bounding box center [251, 118] width 320 height 142
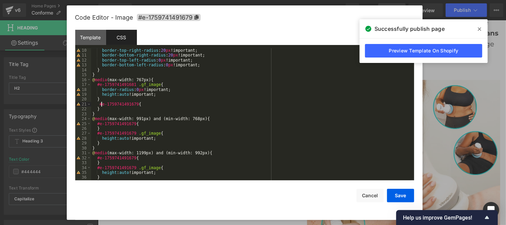
scroll to position [44, 0]
drag, startPoint x: 100, startPoint y: 85, endPoint x: 133, endPoint y: 85, distance: 33.2
click at [133, 85] on div "border-top-right-radius : 20 px !important; border-bottom-right-radius : 20 px …" at bounding box center [251, 119] width 320 height 142
click at [103, 85] on div "border-top-right-radius : 20 px !important; border-bottom-right-radius : 20 px …" at bounding box center [251, 119] width 320 height 142
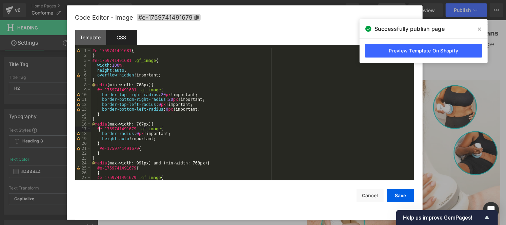
scroll to position [0, 0]
drag, startPoint x: 99, startPoint y: 89, endPoint x: 131, endPoint y: 89, distance: 32.2
click at [131, 89] on div "#e-1759741491681 { } #e-1759741491681 .gf_image { width : 100 % ; height : auto…" at bounding box center [251, 119] width 320 height 142
click at [101, 92] on div "#e-1759741491681 { } #e-1759741491681 .gf_image { width : 100 % ; height : auto…" at bounding box center [251, 119] width 320 height 142
drag, startPoint x: 94, startPoint y: 59, endPoint x: 129, endPoint y: 60, distance: 35.2
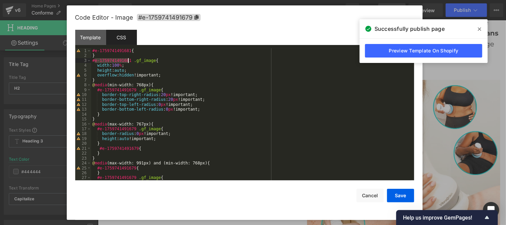
click at [129, 60] on div "#e-1759741491681 { } #e-1759741491681 .gf_image { width : 100 % ; height : auto…" at bounding box center [251, 119] width 320 height 142
click at [97, 62] on div "#e-1759741491681 { } # #e-1759741491679 .gf_image { width : 100 % ; height : au…" at bounding box center [251, 119] width 320 height 142
drag, startPoint x: 95, startPoint y: 52, endPoint x: 128, endPoint y: 51, distance: 32.9
click at [128, 51] on div "#e-1759741491681 { } #e-1759741491679 .gf_image { width : 100 % ; height : auto…" at bounding box center [251, 119] width 320 height 142
click at [96, 52] on div "# #e-1759741491679 { } #e-1759741491679 .gf_image { width : 100 % ; height : au…" at bounding box center [251, 119] width 320 height 142
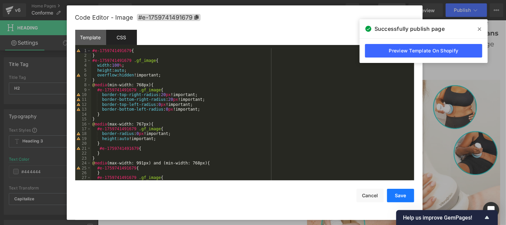
click at [407, 195] on button "Save" at bounding box center [400, 196] width 27 height 14
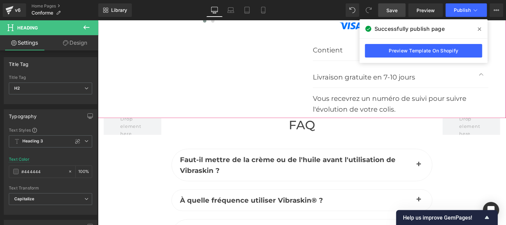
scroll to position [1828, 0]
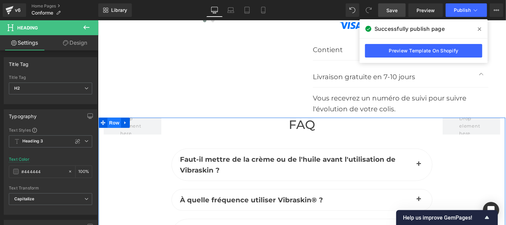
click at [114, 124] on span "Row" at bounding box center [114, 123] width 14 height 10
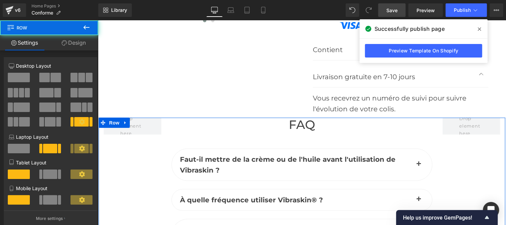
click at [70, 43] on link "Design" at bounding box center [73, 42] width 49 height 15
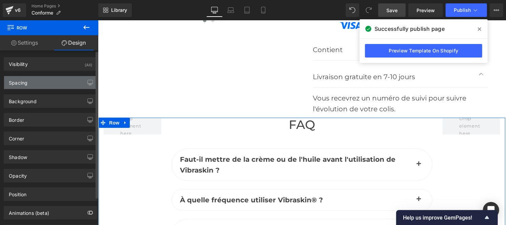
click at [25, 87] on div "Spacing" at bounding box center [50, 82] width 93 height 13
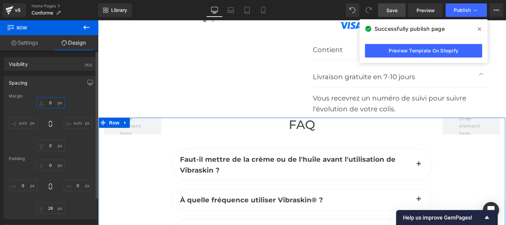
click at [51, 104] on input "0" at bounding box center [50, 102] width 28 height 11
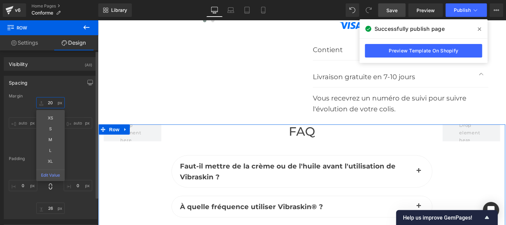
type input "2"
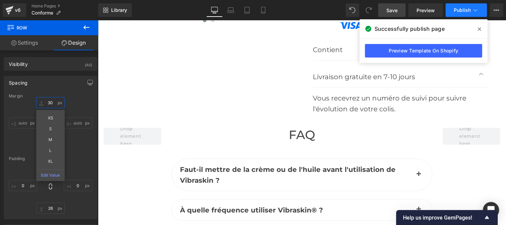
type input "30"
click at [464, 7] on span "Publish" at bounding box center [462, 9] width 17 height 5
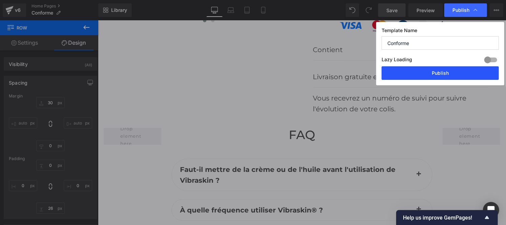
click at [429, 72] on button "Publish" at bounding box center [439, 73] width 117 height 14
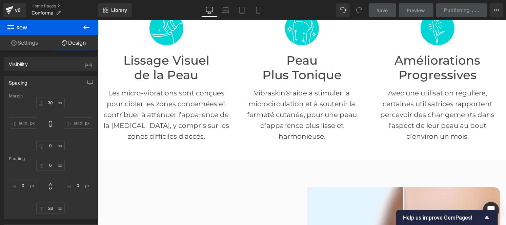
scroll to position [0, 0]
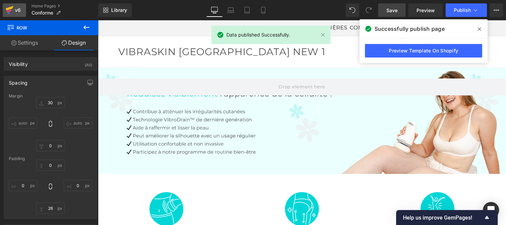
click at [12, 11] on icon at bounding box center [9, 10] width 8 height 17
